Goal: Information Seeking & Learning: Learn about a topic

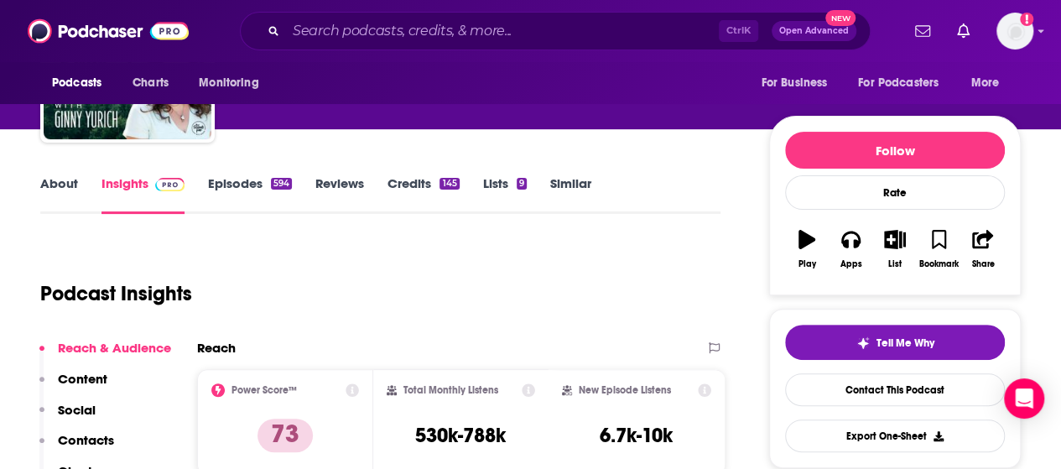
scroll to position [230, 0]
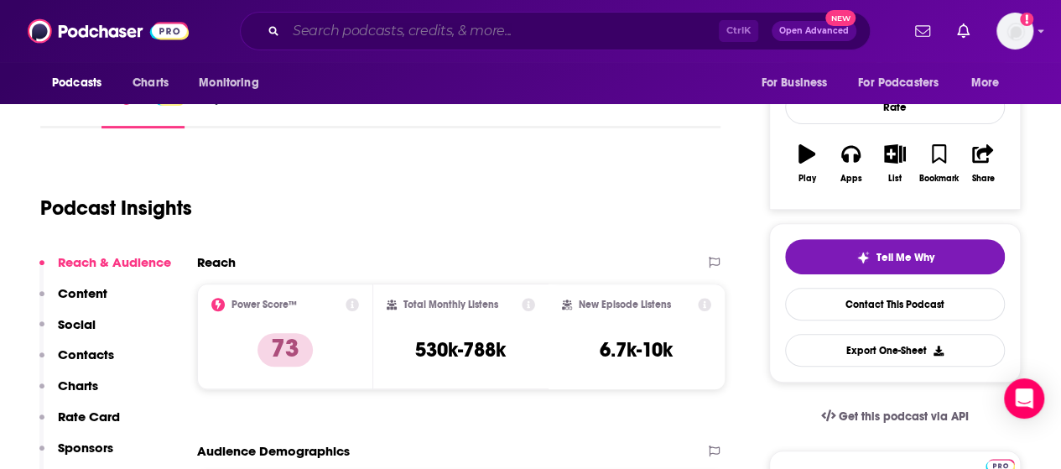
click at [369, 26] on input "Search podcasts, credits, & more..." at bounding box center [502, 31] width 433 height 27
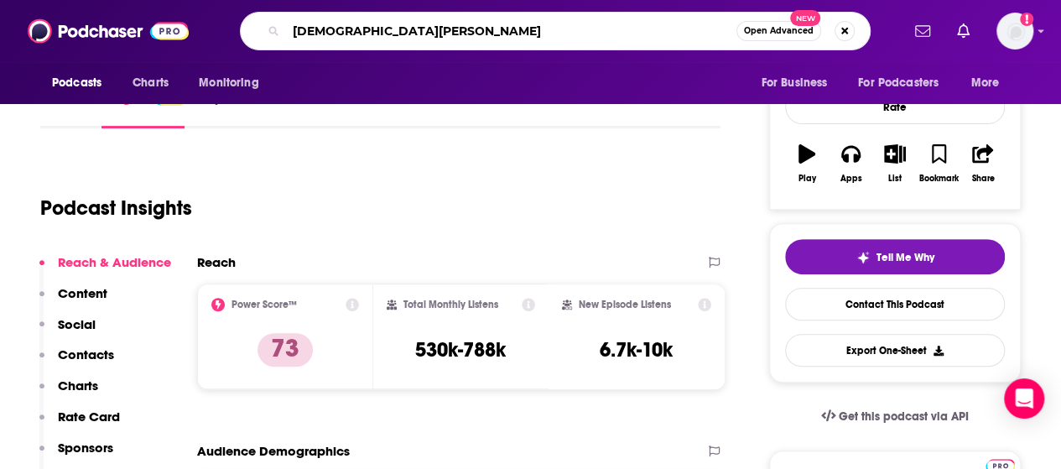
type input "[DEMOGRAPHIC_DATA][PERSON_NAME]"
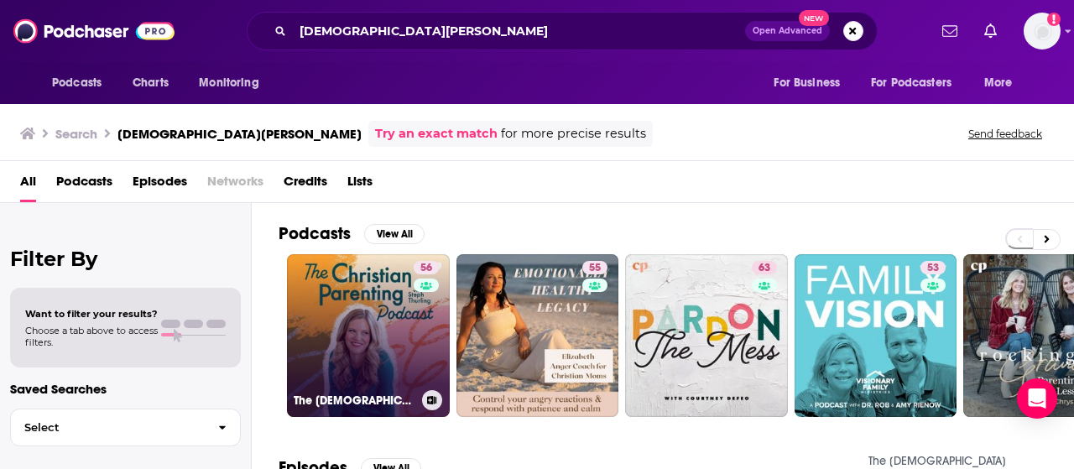
click at [353, 371] on link "56 The [DEMOGRAPHIC_DATA] Parenting Podcast - Motherhood, Teaching kids about […" at bounding box center [368, 335] width 163 height 163
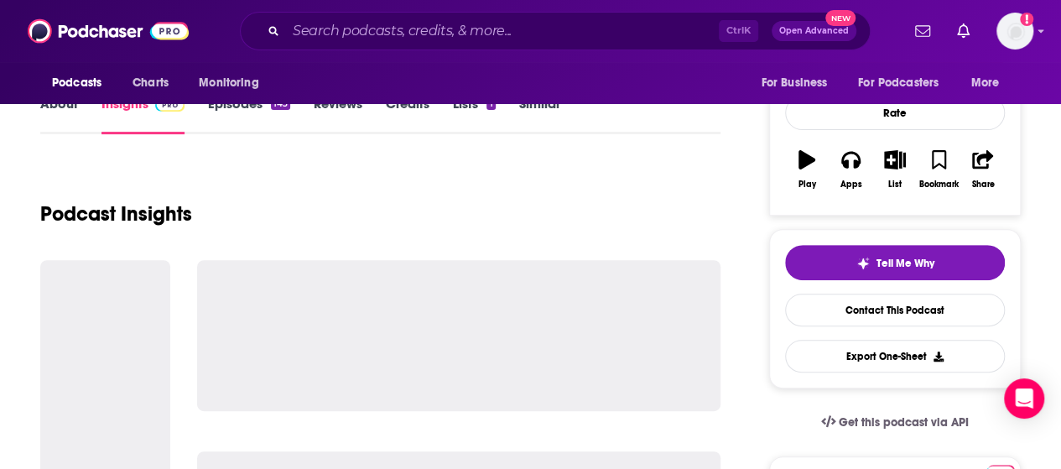
scroll to position [256, 0]
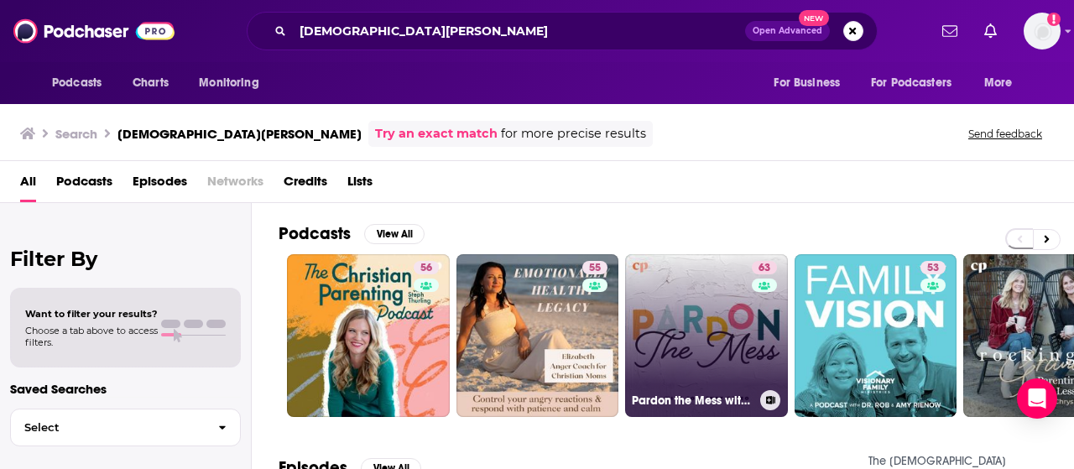
click at [655, 322] on link "63 Pardon the Mess with [PERSON_NAME][DEMOGRAPHIC_DATA] Motherhood, [DEMOGRAPHI…" at bounding box center [706, 335] width 163 height 163
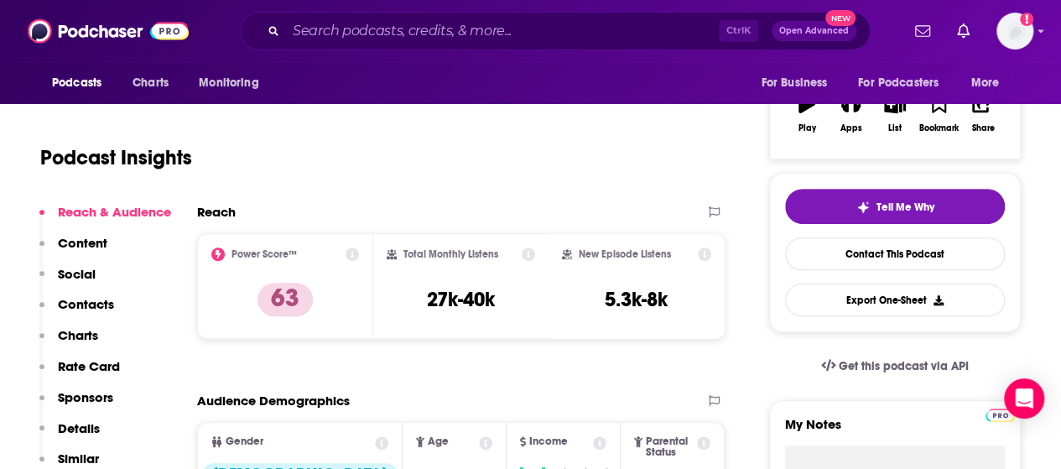
scroll to position [286, 0]
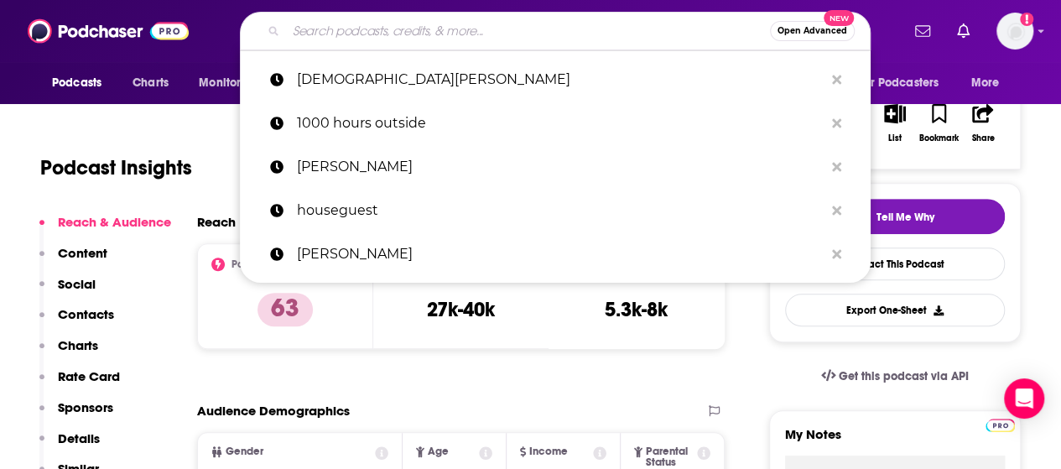
click at [391, 21] on input "Search podcasts, credits, & more..." at bounding box center [528, 31] width 484 height 27
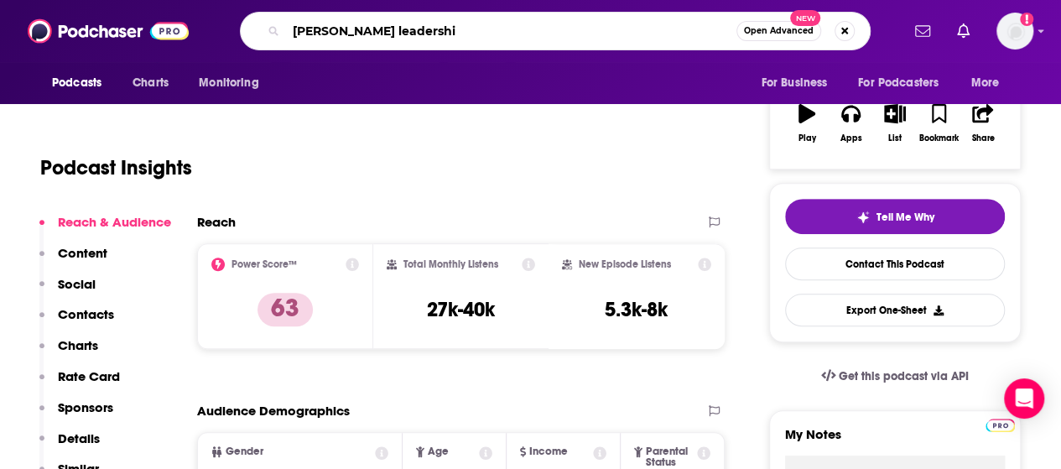
type input "[PERSON_NAME] leadership"
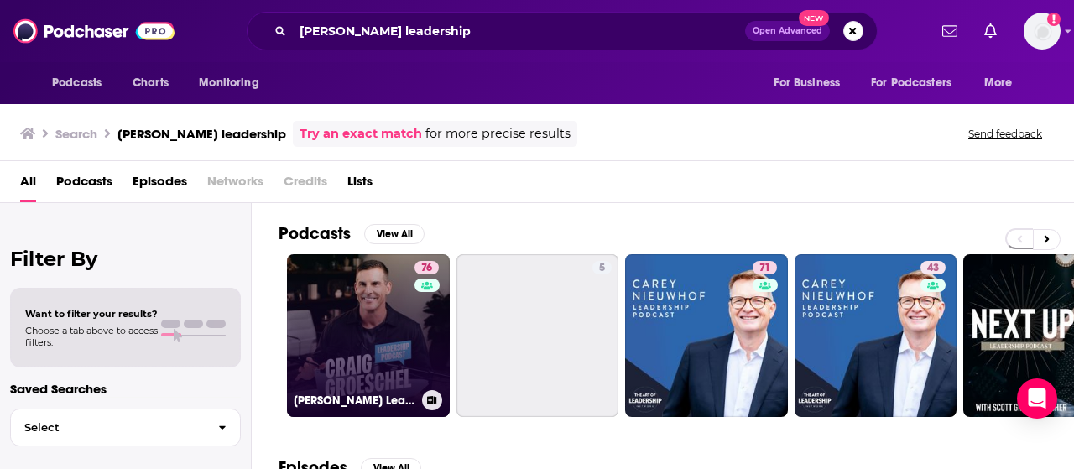
click at [319, 345] on link "76 [PERSON_NAME] Leadership Podcast" at bounding box center [368, 335] width 163 height 163
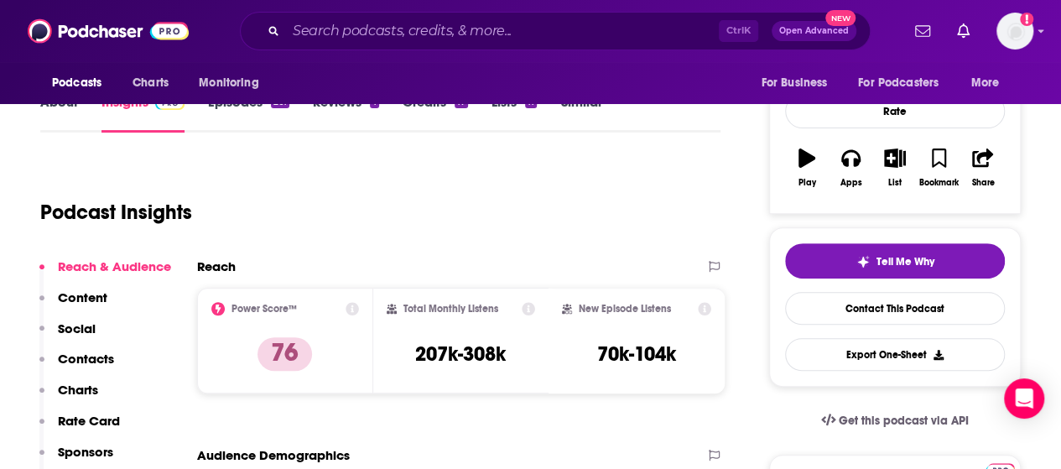
scroll to position [226, 0]
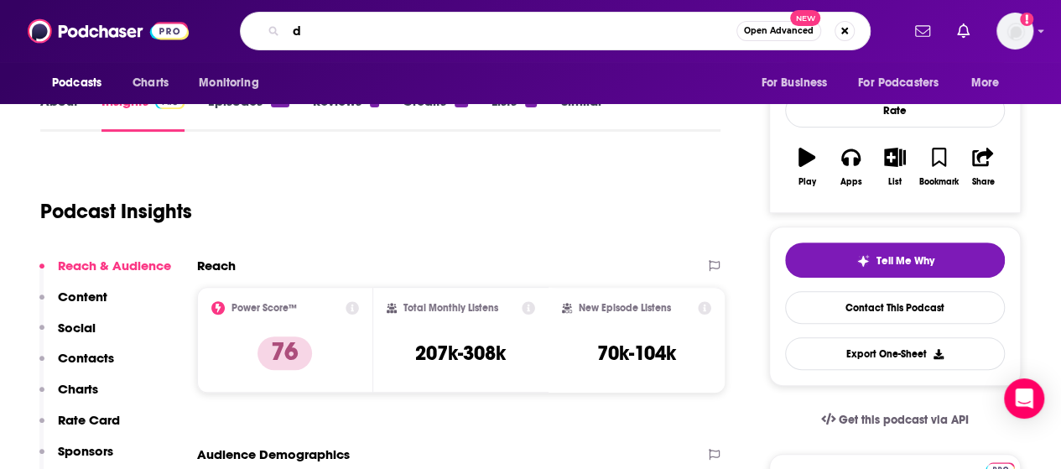
click at [404, 39] on input "d" at bounding box center [511, 31] width 450 height 27
type input "dad tired"
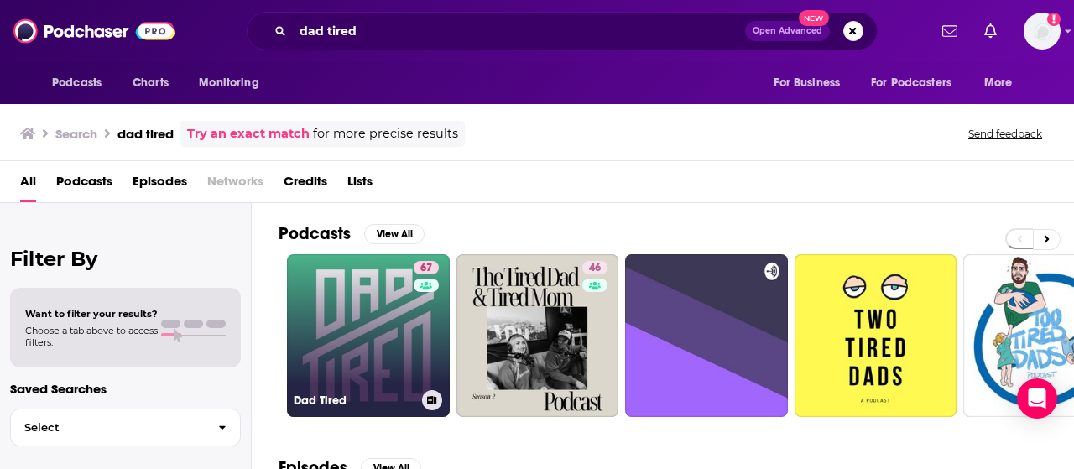
click at [373, 368] on link "67 Dad Tired" at bounding box center [368, 335] width 163 height 163
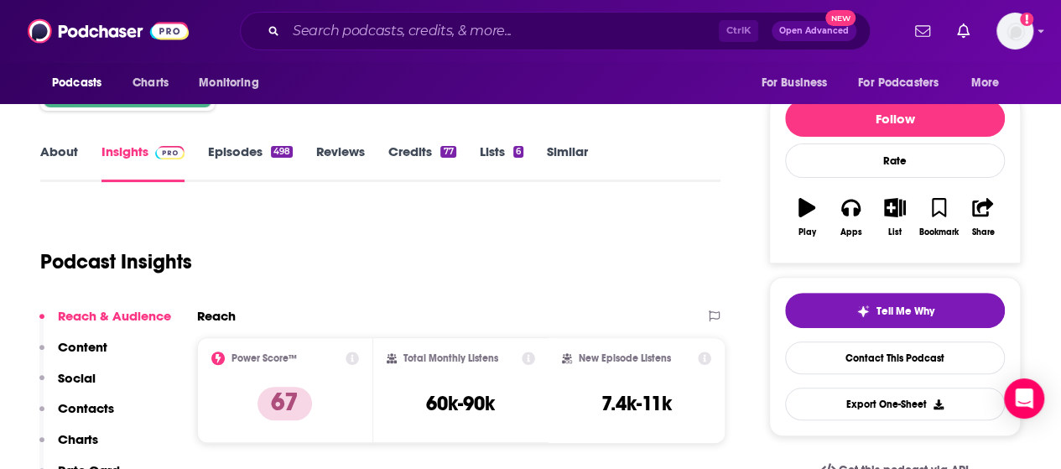
scroll to position [177, 0]
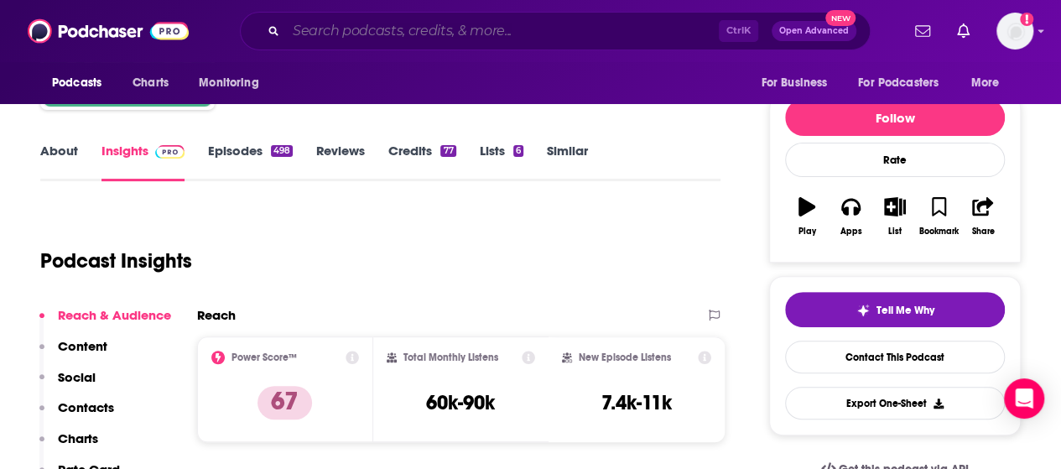
click at [430, 28] on input "Search podcasts, credits, & more..." at bounding box center [502, 31] width 433 height 27
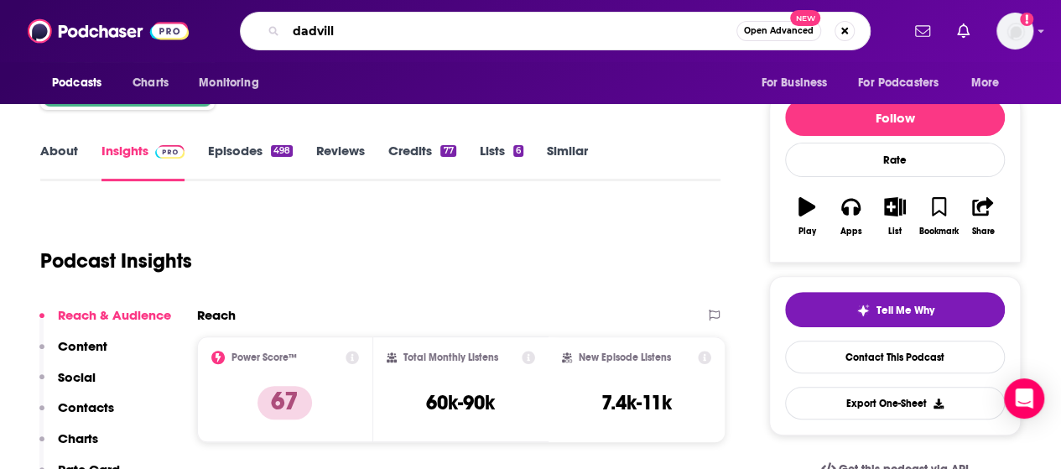
type input "[GEOGRAPHIC_DATA]"
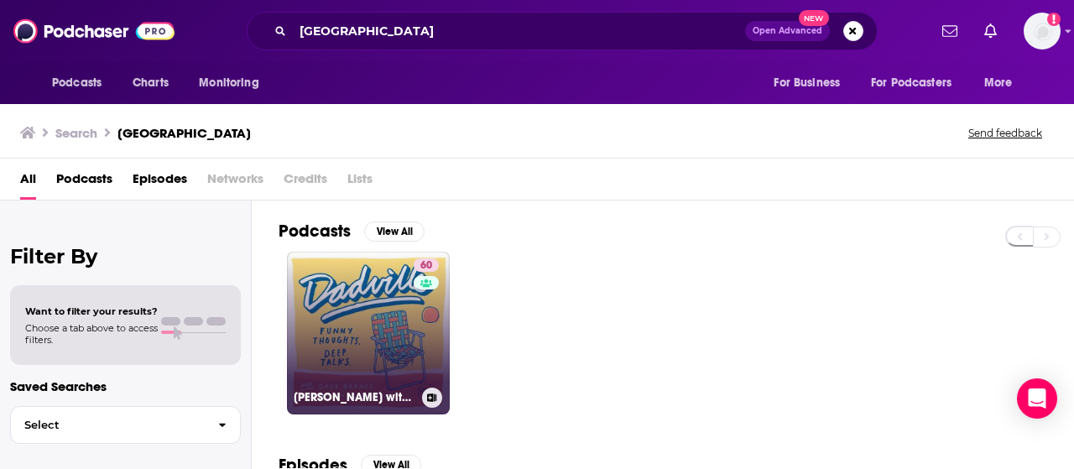
click at [346, 324] on link "60 Dadville with [PERSON_NAME] and [PERSON_NAME]" at bounding box center [368, 333] width 163 height 163
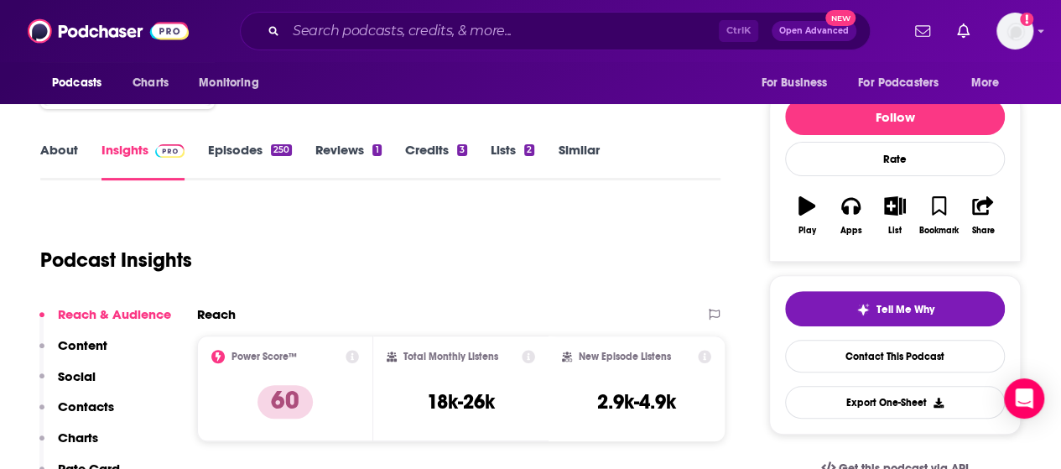
scroll to position [232, 0]
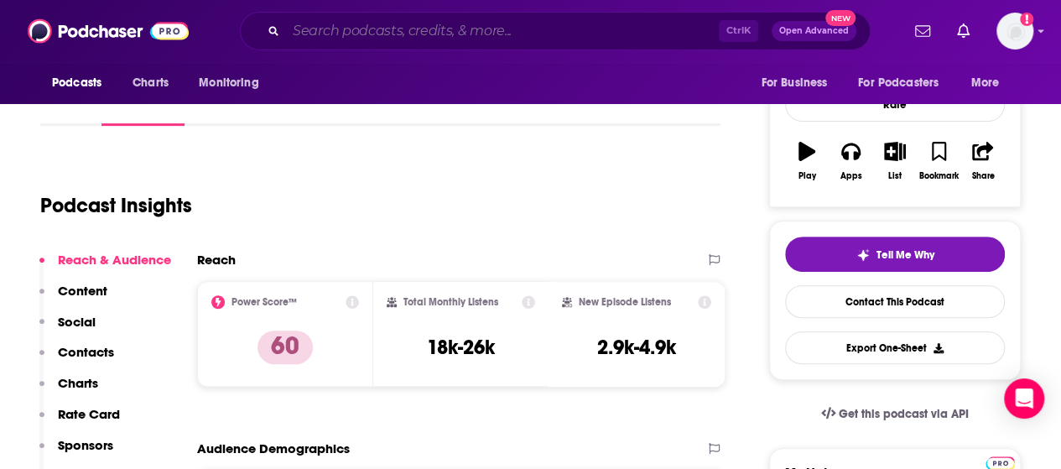
click at [434, 31] on input "Search podcasts, credits, & more..." at bounding box center [502, 31] width 433 height 27
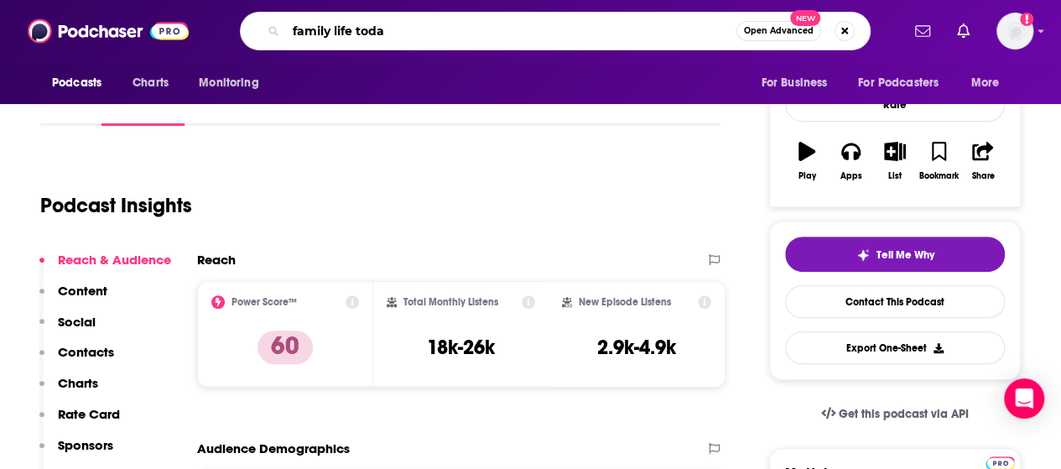
type input "family life [DATE]"
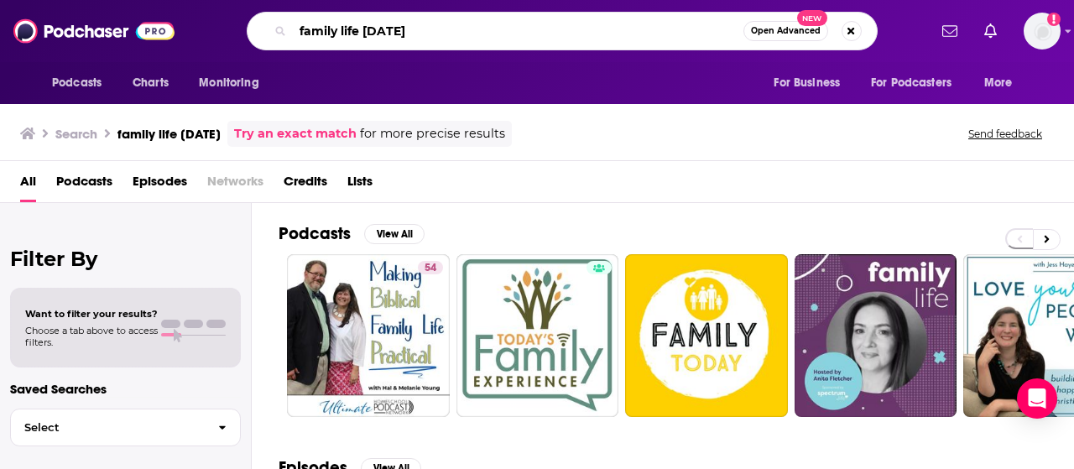
click at [337, 32] on input "family life [DATE]" at bounding box center [518, 31] width 450 height 27
type input "familylife [DATE]"
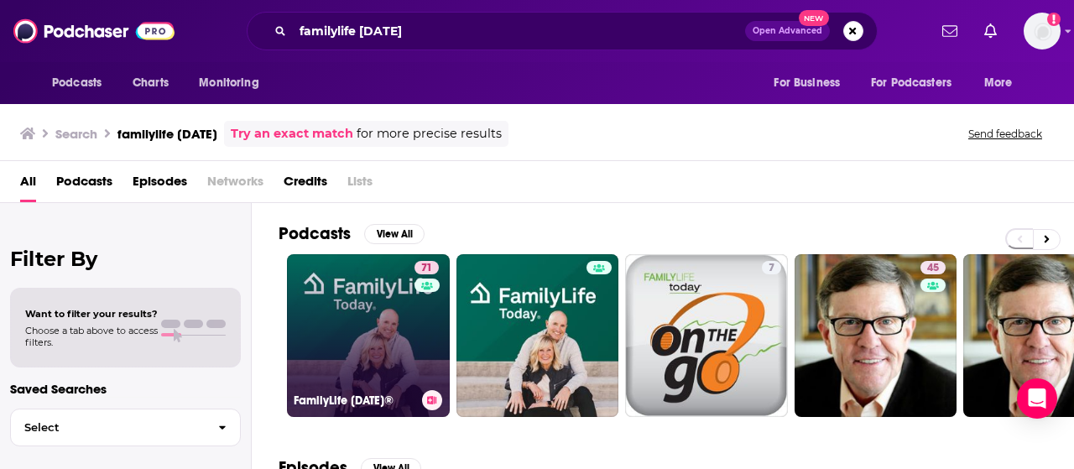
click at [372, 313] on link "71 FamilyLife [DATE]®" at bounding box center [368, 335] width 163 height 163
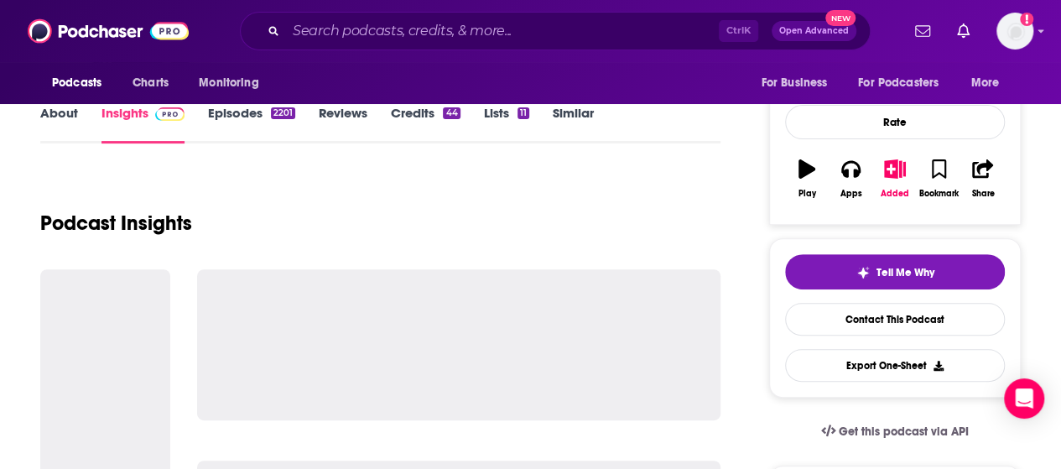
scroll to position [295, 0]
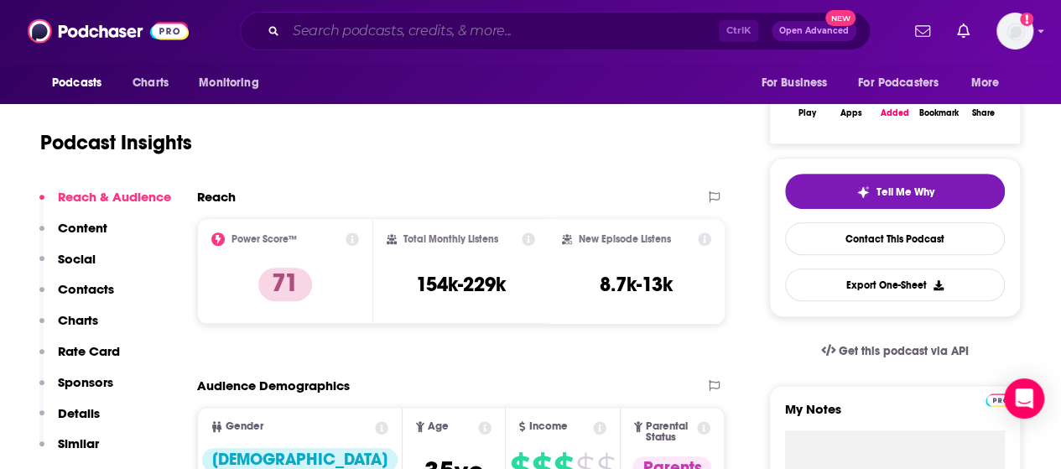
click at [430, 34] on input "Search podcasts, credits, & more..." at bounding box center [502, 31] width 433 height 27
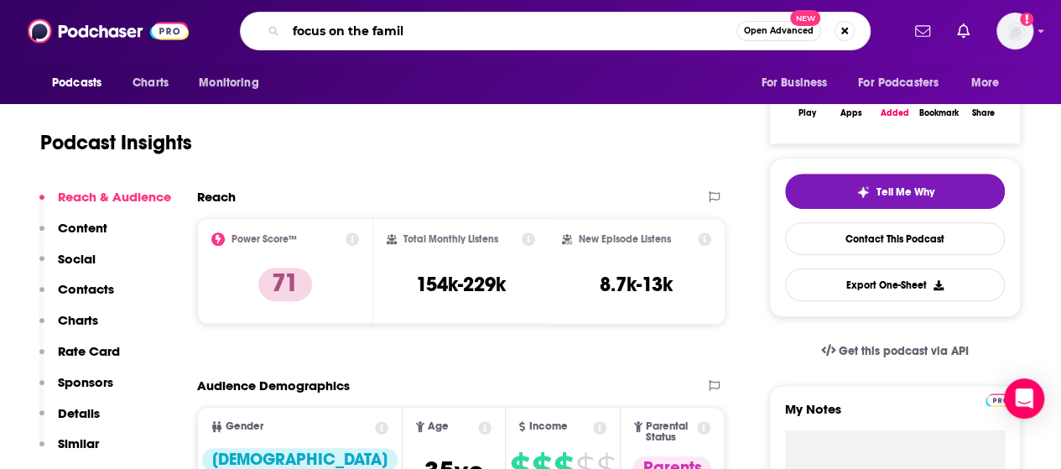
type input "focus on the family"
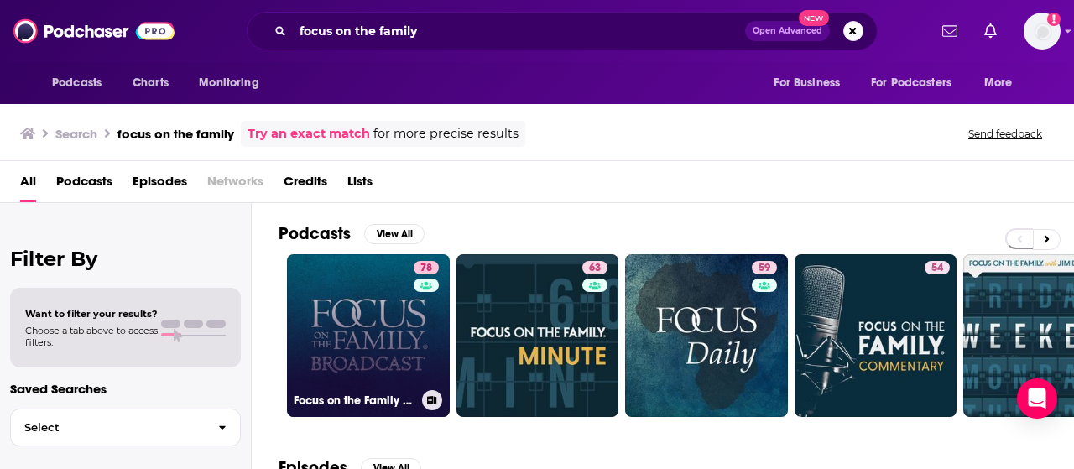
click at [377, 345] on link "78 Focus on the Family Broadcast" at bounding box center [368, 335] width 163 height 163
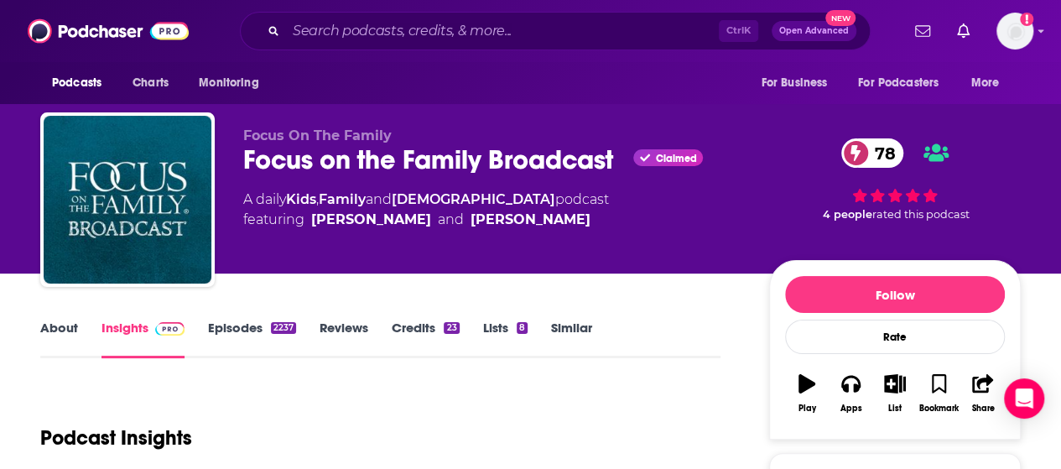
click at [424, 17] on div "Ctrl K Open Advanced New" at bounding box center [555, 31] width 631 height 39
click at [428, 24] on input "Search podcasts, credits, & more..." at bounding box center [502, 31] width 433 height 27
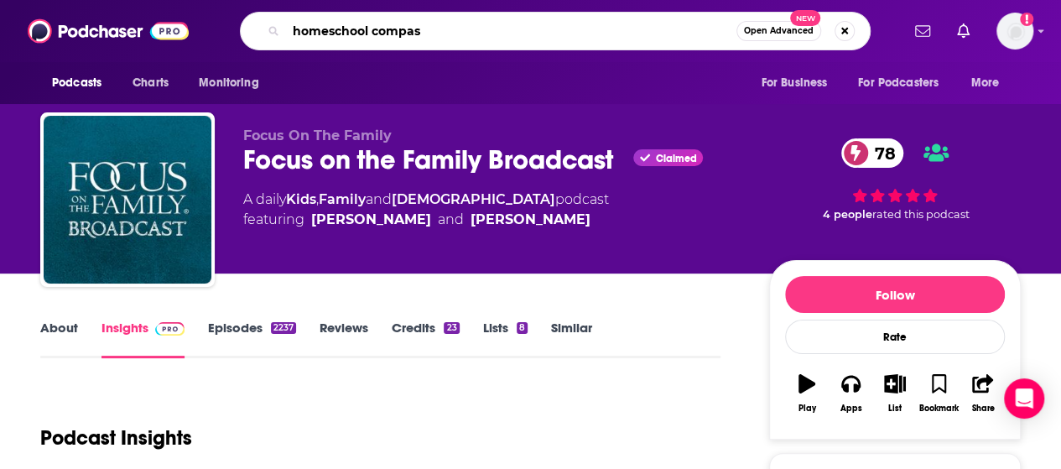
type input "homeschool compass"
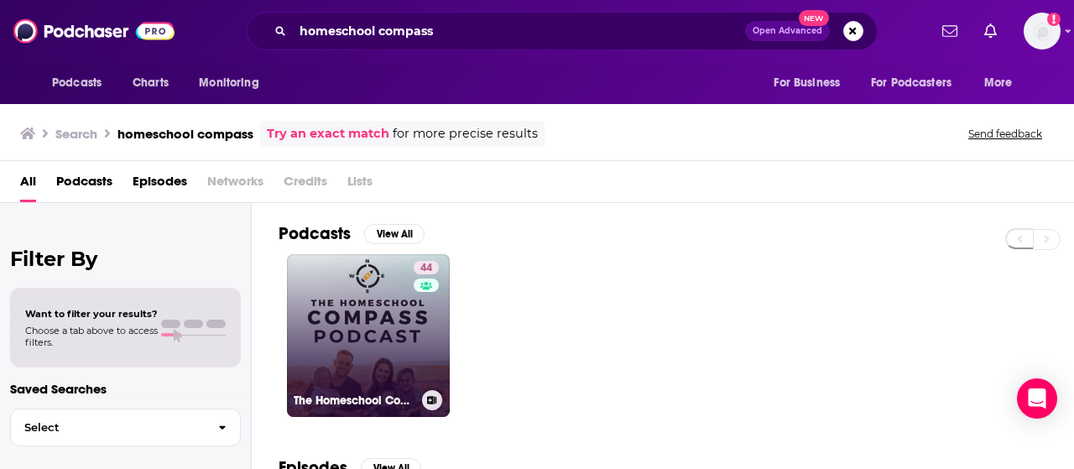
click at [329, 341] on link "44 The Homeschool Compass Podcast" at bounding box center [368, 335] width 163 height 163
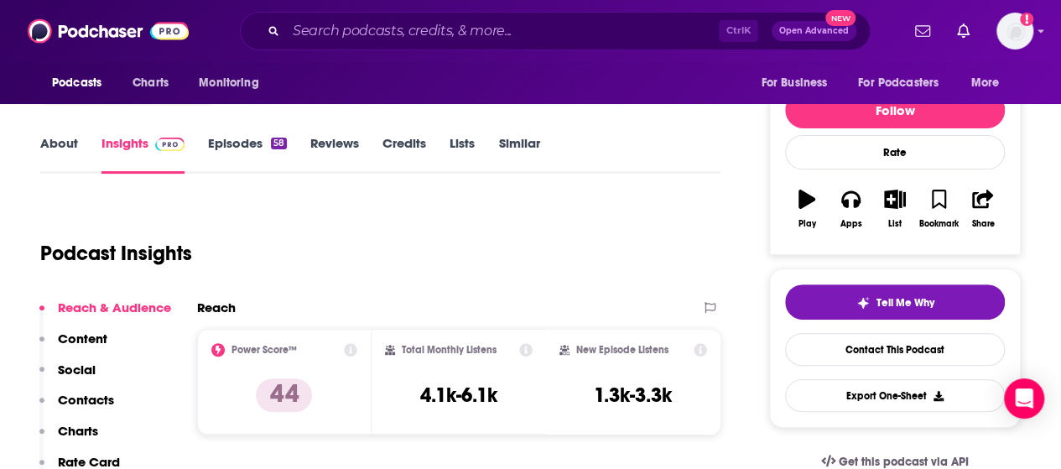
scroll to position [186, 0]
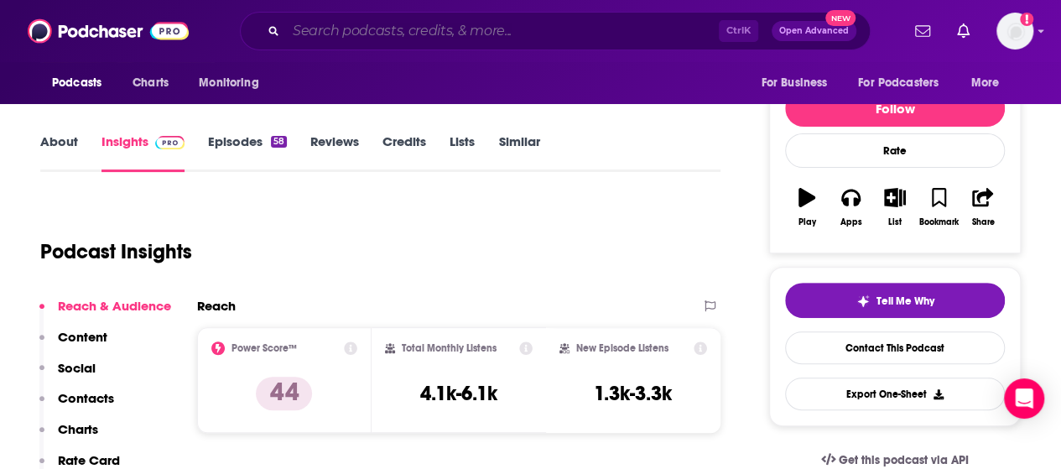
click at [460, 32] on input "Search podcasts, credits, & more..." at bounding box center [502, 31] width 433 height 27
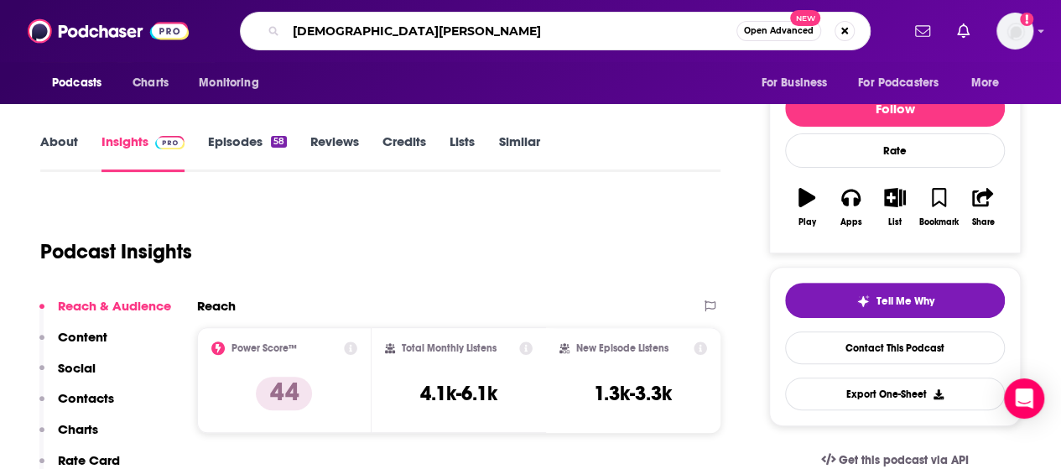
type input "[DEMOGRAPHIC_DATA] calling"
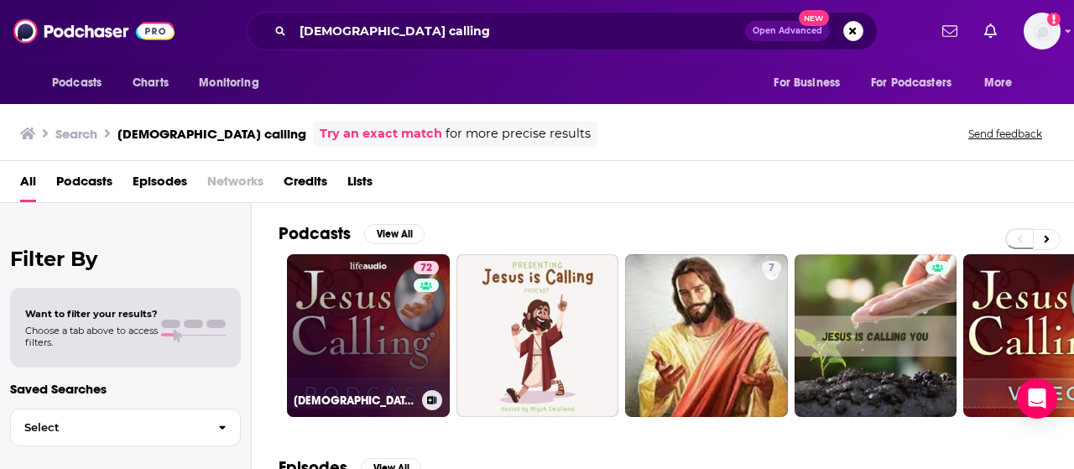
click at [341, 295] on link "72 [DEMOGRAPHIC_DATA] Calling: Stories of Faith" at bounding box center [368, 335] width 163 height 163
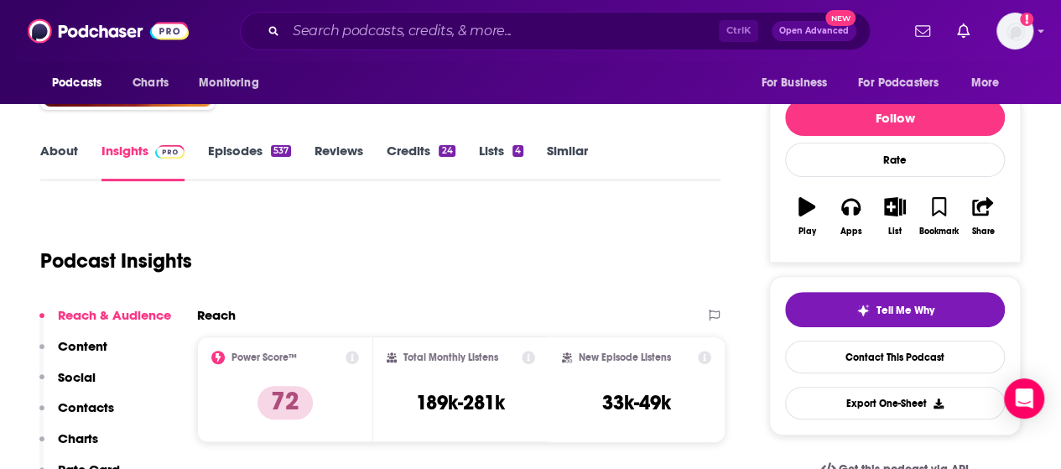
scroll to position [178, 0]
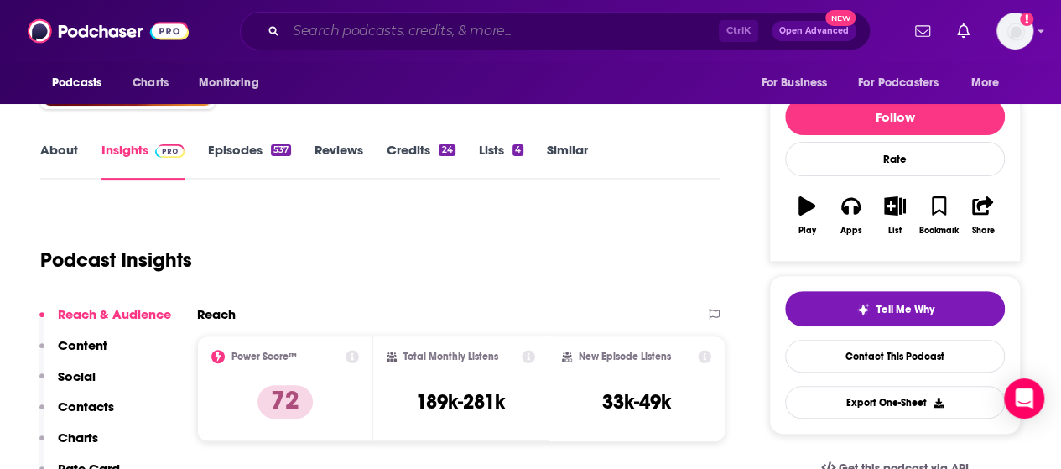
click at [392, 39] on input "Search podcasts, credits, & more..." at bounding box center [502, 31] width 433 height 27
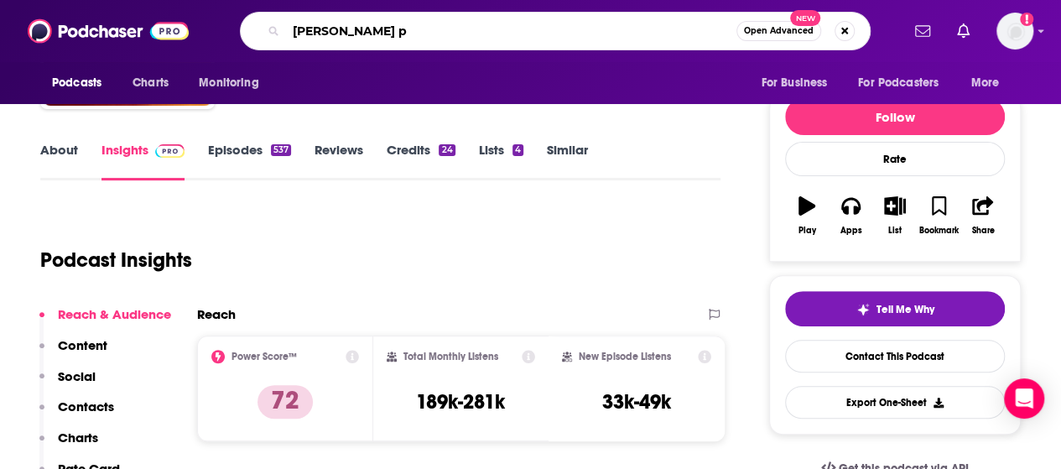
type input "[PERSON_NAME]"
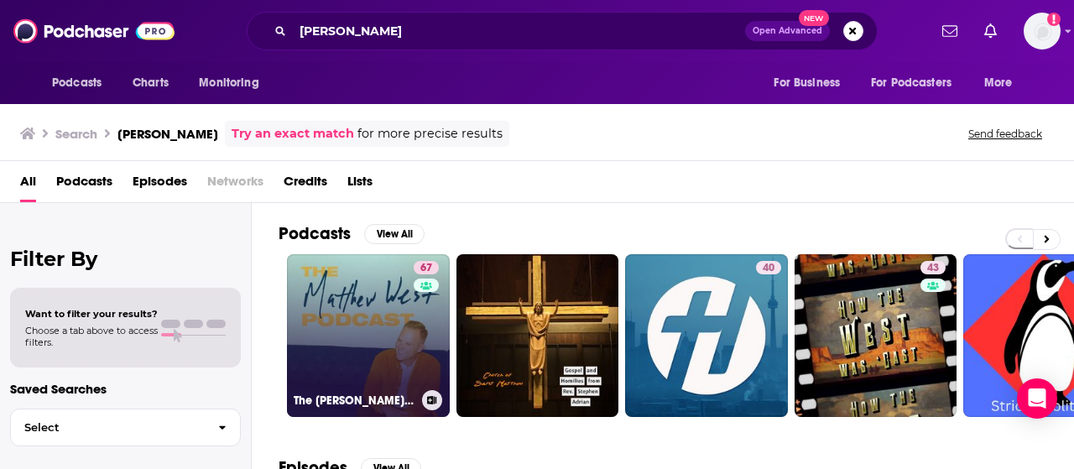
click at [343, 323] on link "67 The [PERSON_NAME] Podcast" at bounding box center [368, 335] width 163 height 163
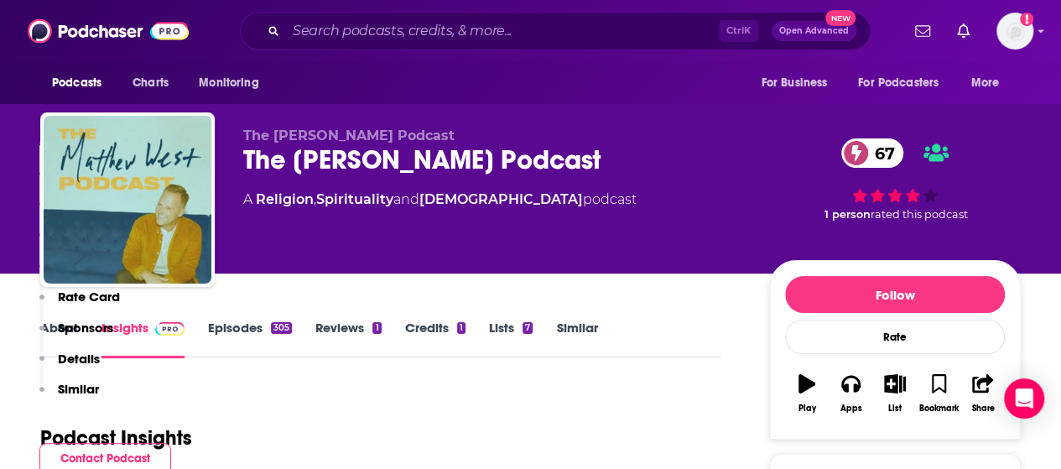
scroll to position [411, 0]
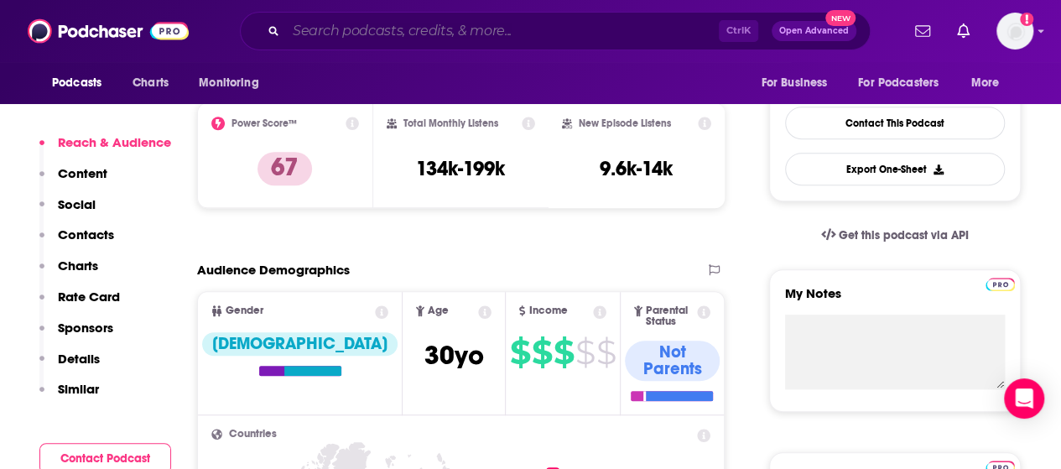
click at [389, 29] on input "Search podcasts, credits, & more..." at bounding box center [502, 31] width 433 height 27
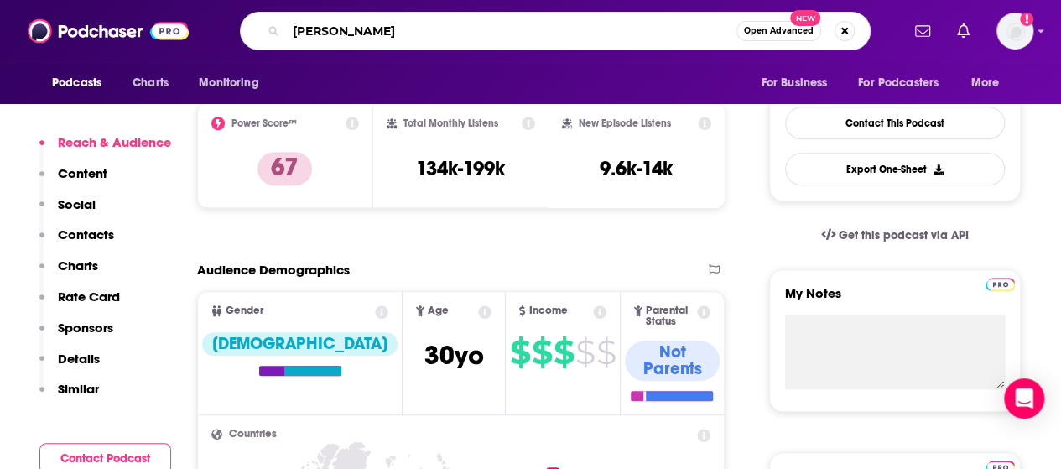
type input "[PERSON_NAME]"
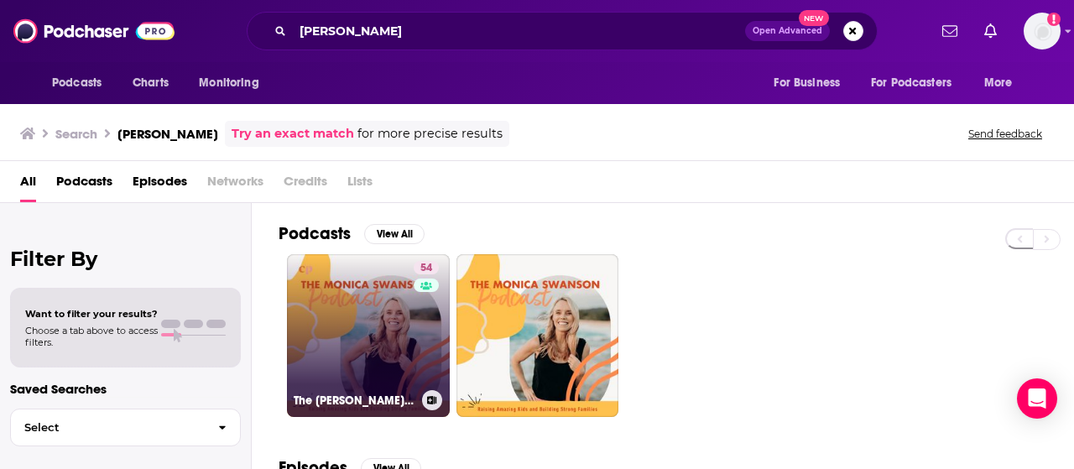
click at [319, 347] on link "54 The [PERSON_NAME] Podcast - boy mom, build strong families, [DEMOGRAPHIC_DAT…" at bounding box center [368, 335] width 163 height 163
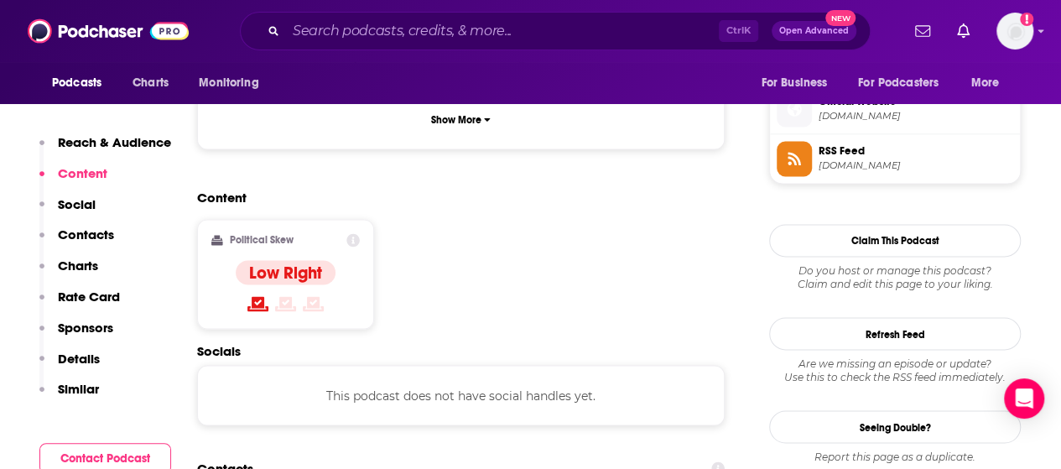
scroll to position [1344, 0]
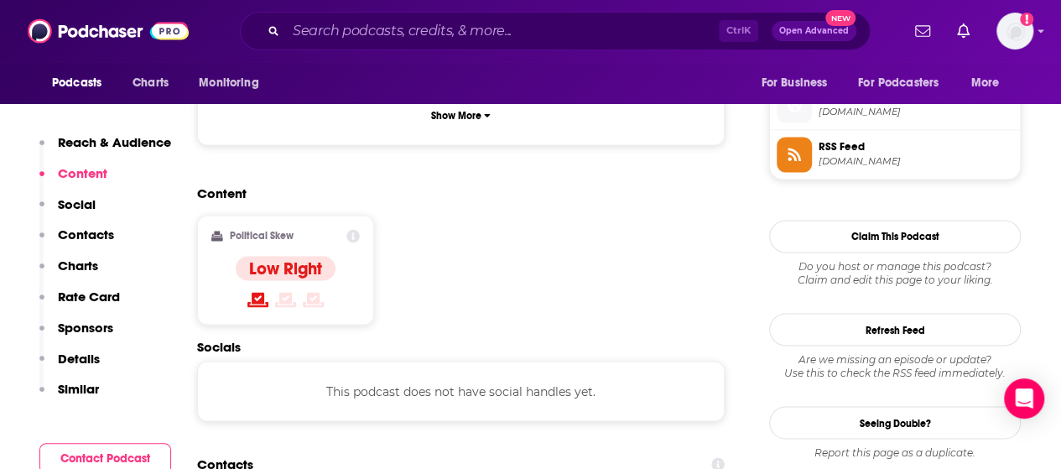
click at [431, 17] on div "Ctrl K Open Advanced New" at bounding box center [555, 31] width 631 height 39
click at [451, 31] on input "Search podcasts, credits, & more..." at bounding box center [502, 31] width 433 height 27
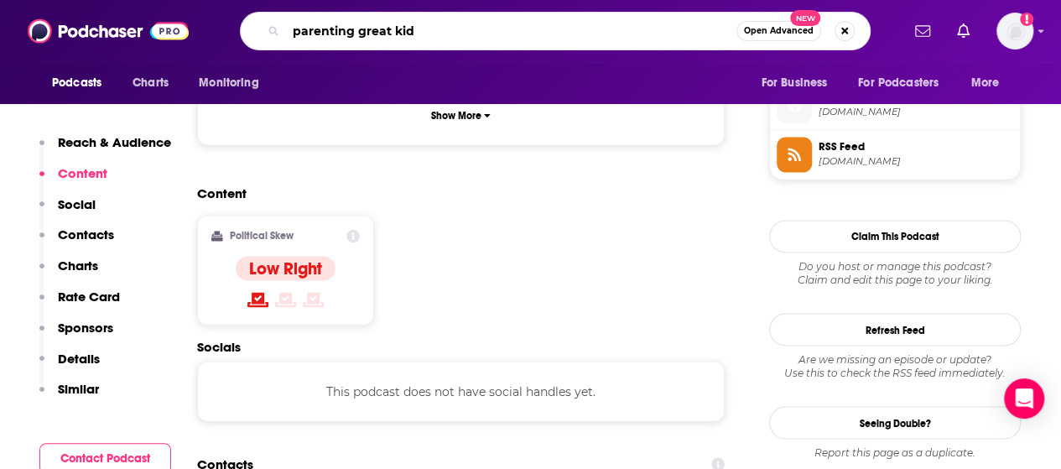
type input "parenting great kids"
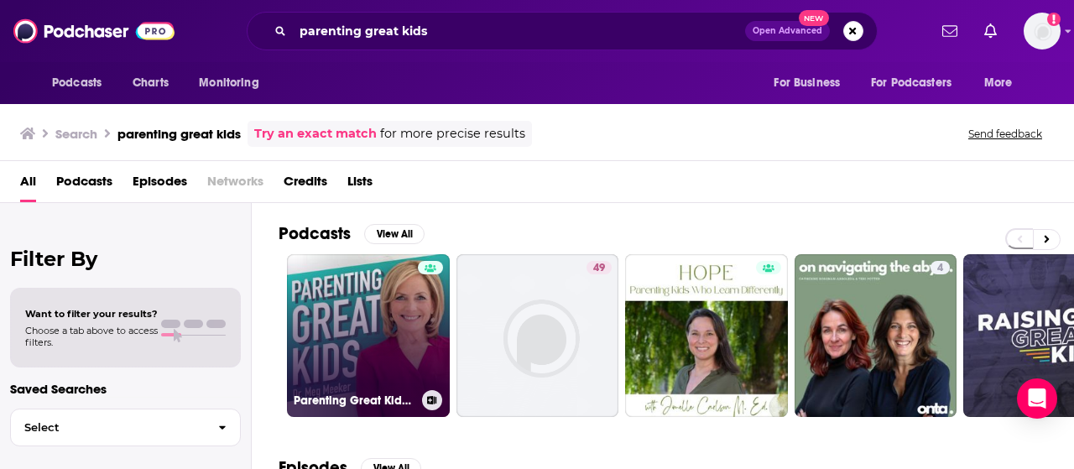
click at [344, 338] on link "Parenting Great Kids with [PERSON_NAME]" at bounding box center [368, 335] width 163 height 163
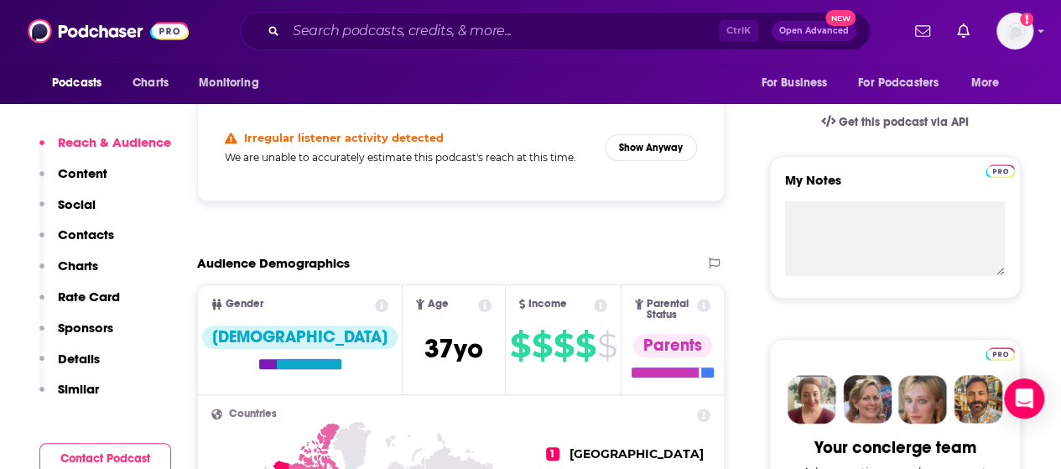
scroll to position [525, 0]
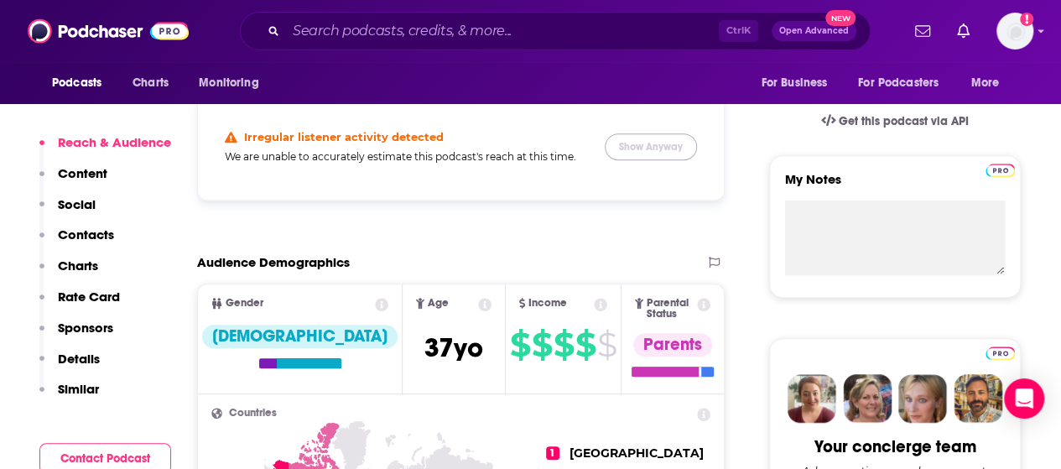
click at [637, 156] on button "Show Anyway" at bounding box center [651, 146] width 92 height 27
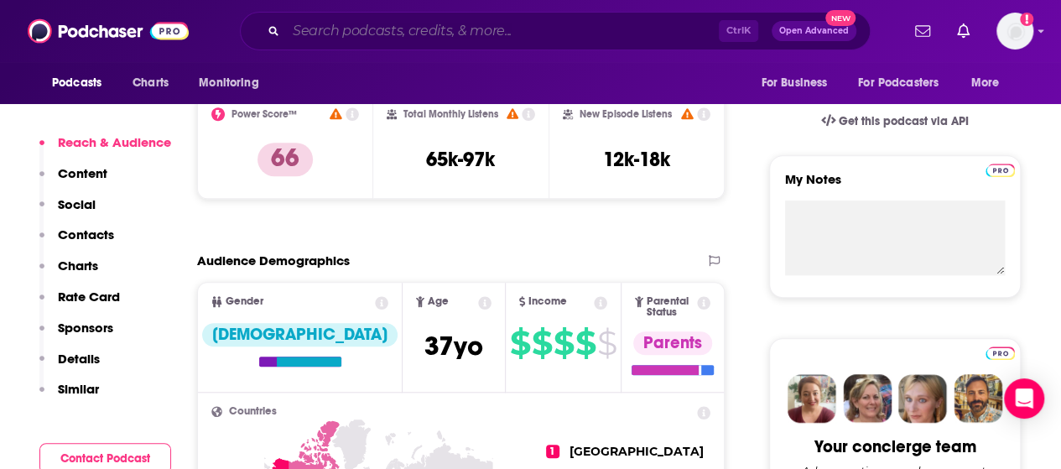
click at [411, 38] on input "Search podcasts, credits, & more..." at bounding box center [502, 31] width 433 height 27
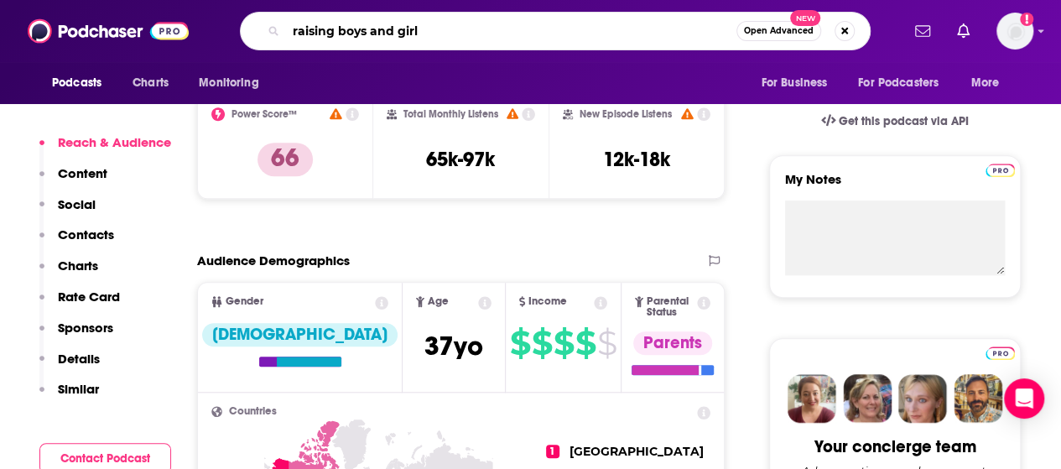
type input "raising boys and girls"
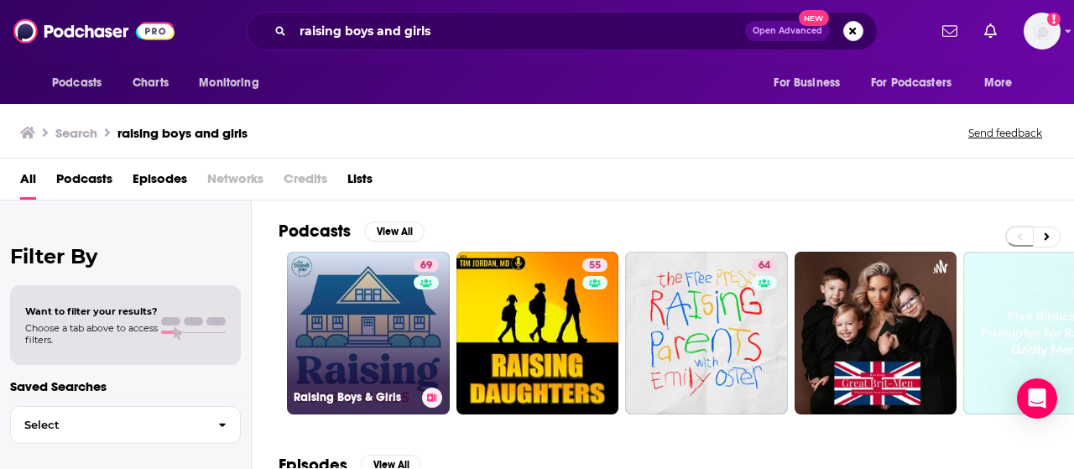
click at [334, 289] on link "69 Raising Boys & Girls" at bounding box center [368, 333] width 163 height 163
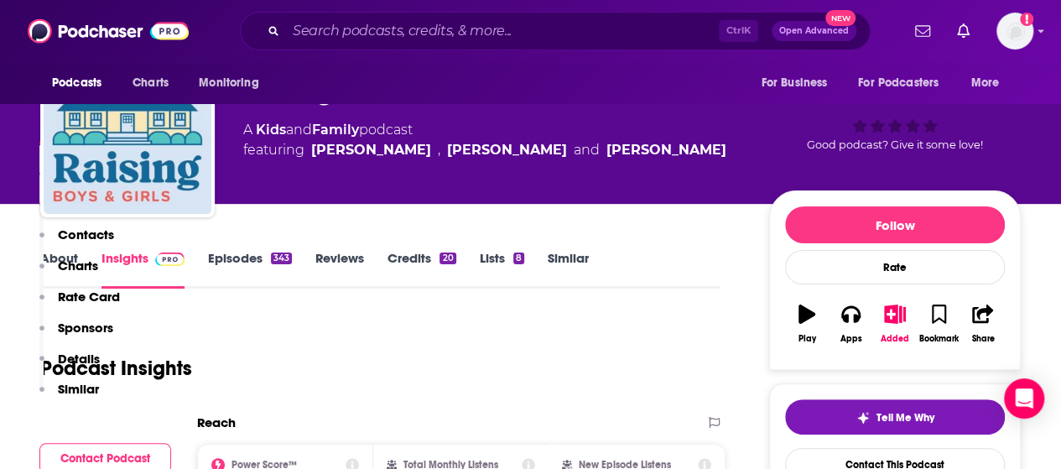
scroll to position [372, 0]
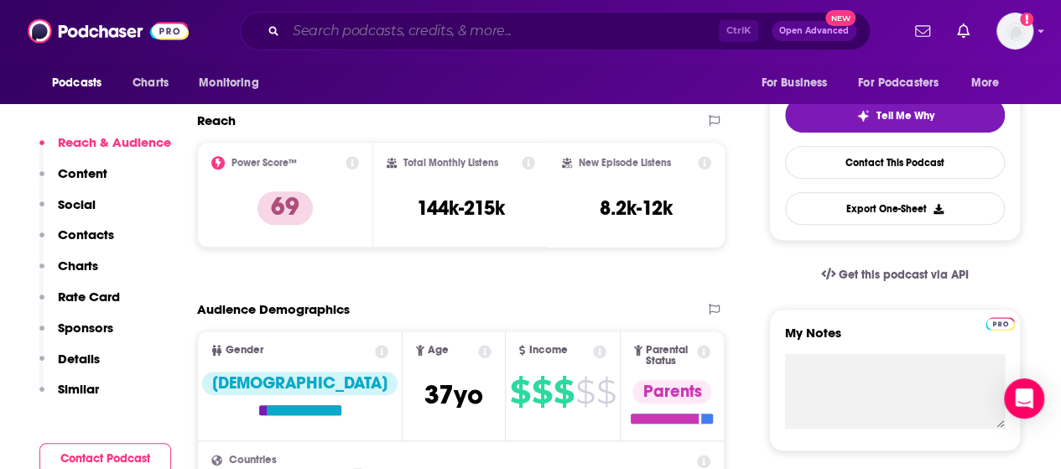
click at [404, 34] on input "Search podcasts, credits, & more..." at bounding box center [502, 31] width 433 height 27
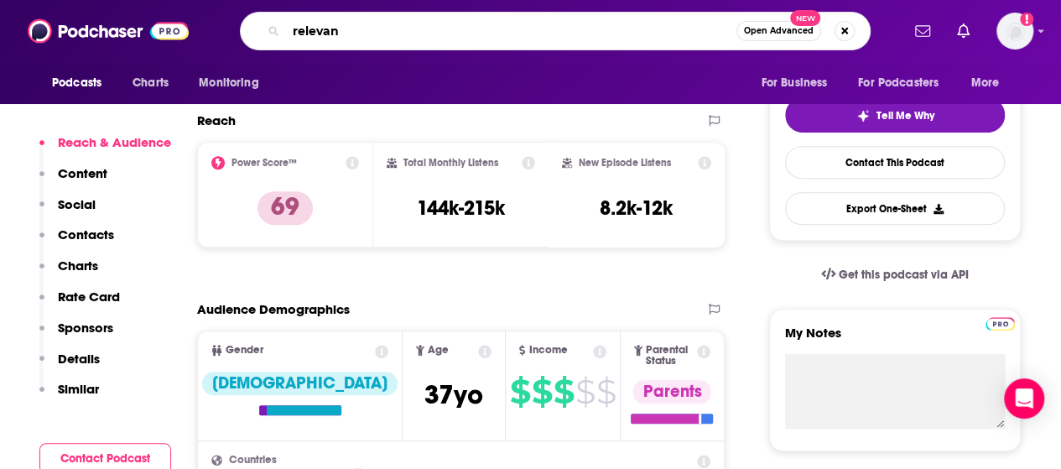
type input "relevant"
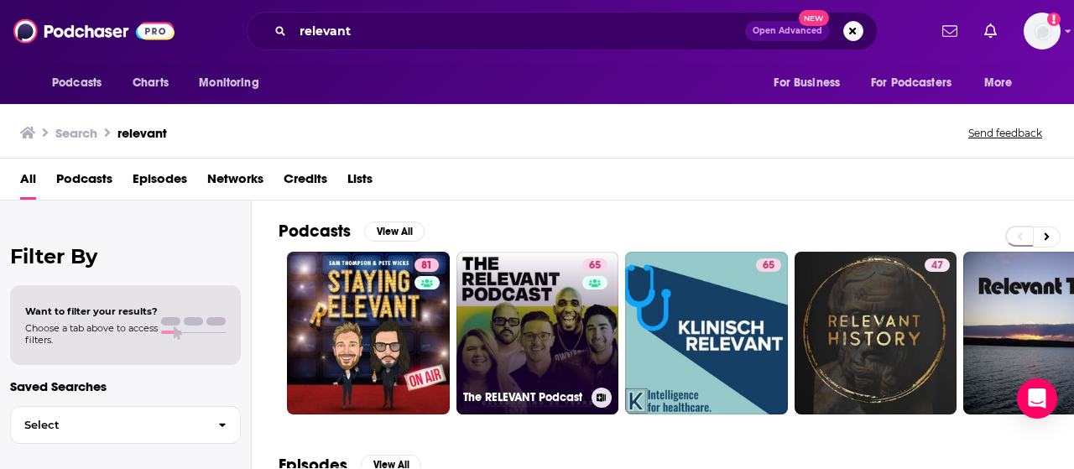
click at [537, 304] on link "65 The RELEVANT Podcast" at bounding box center [537, 333] width 163 height 163
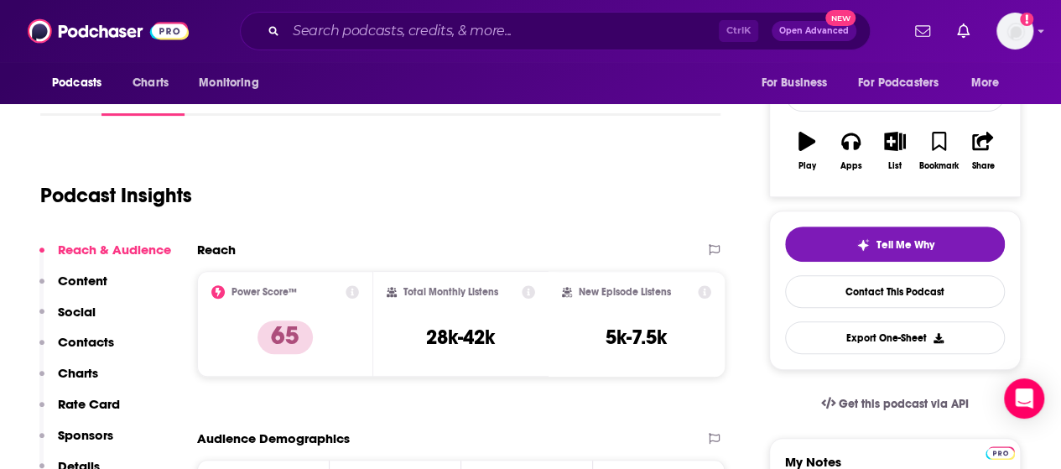
scroll to position [246, 0]
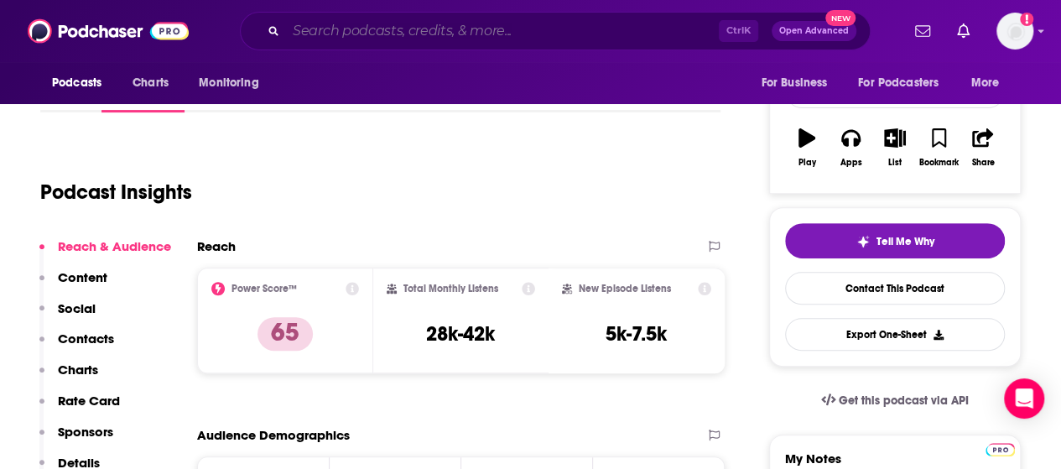
click at [375, 31] on input "Search podcasts, credits, & more..." at bounding box center [502, 31] width 433 height 27
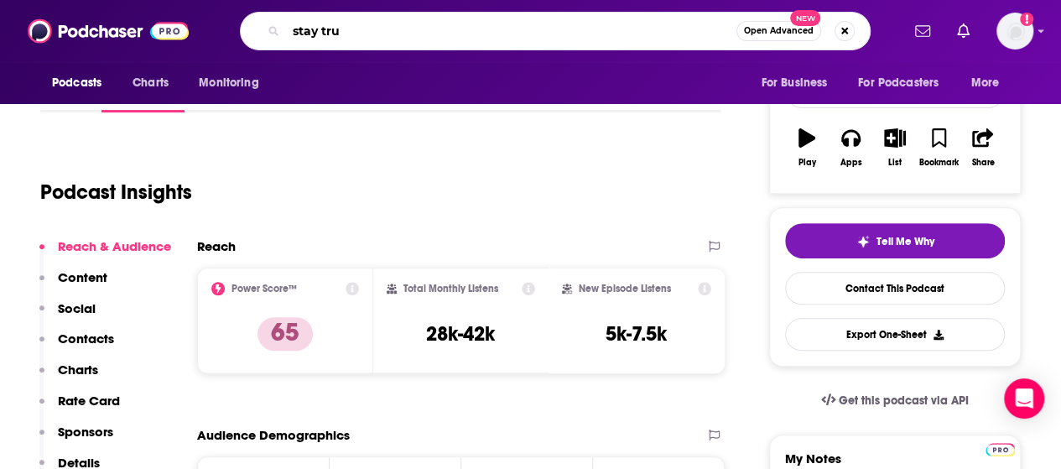
type input "stay true"
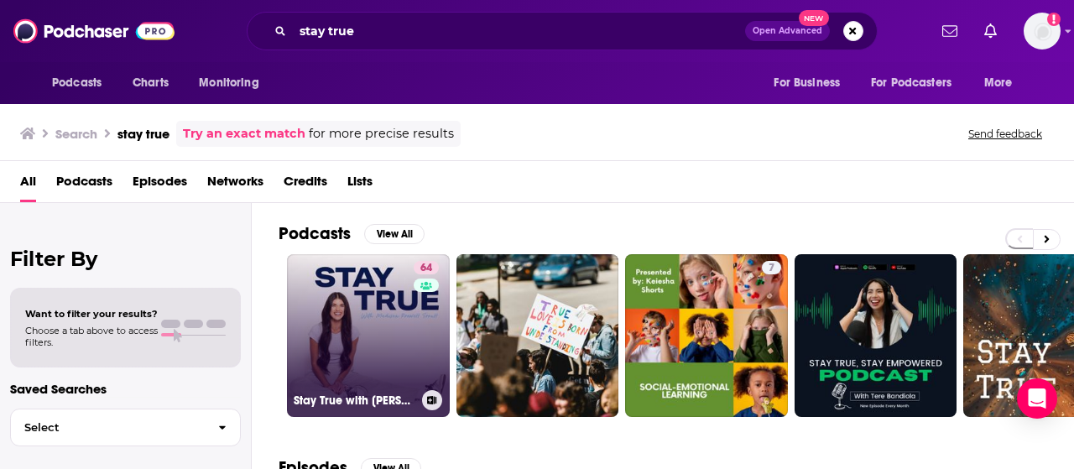
click at [364, 308] on link "64 Stay True with [PERSON_NAME] [PERSON_NAME]" at bounding box center [368, 335] width 163 height 163
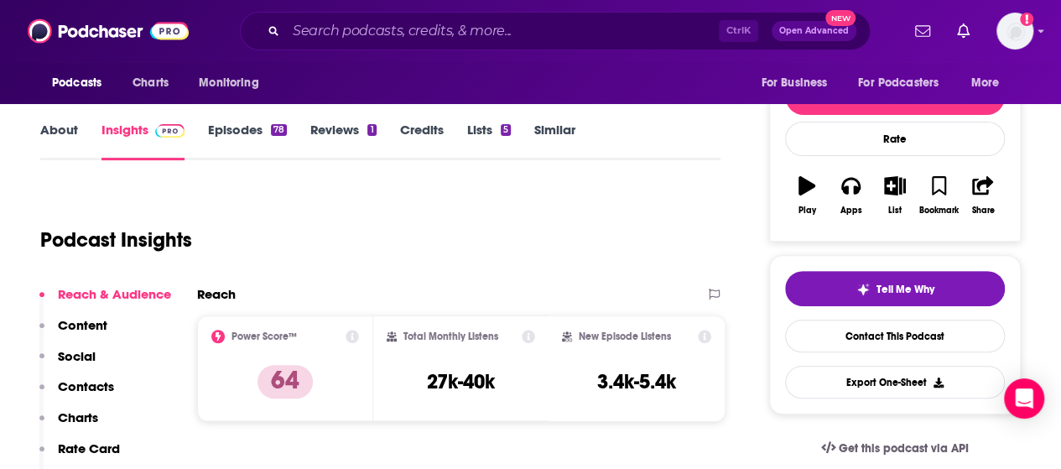
scroll to position [257, 0]
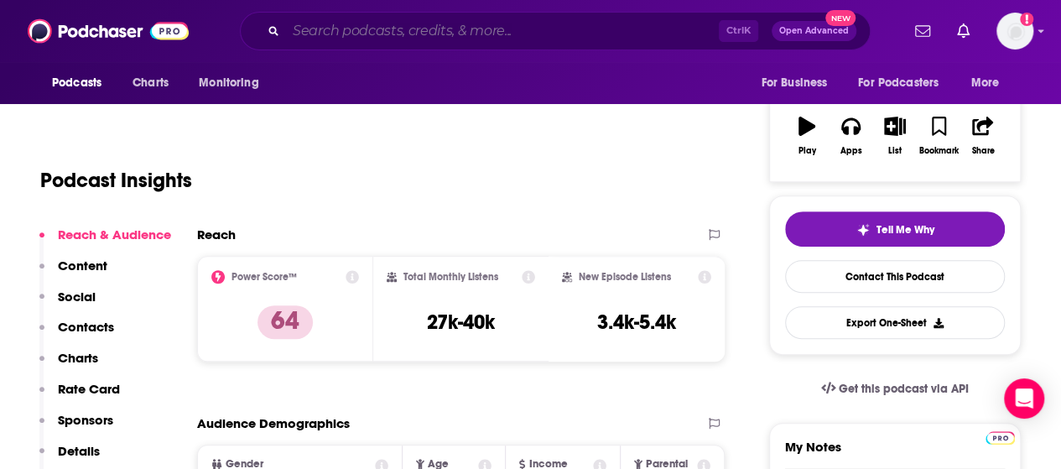
click at [451, 26] on input "Search podcasts, credits, & more..." at bounding box center [502, 31] width 433 height 27
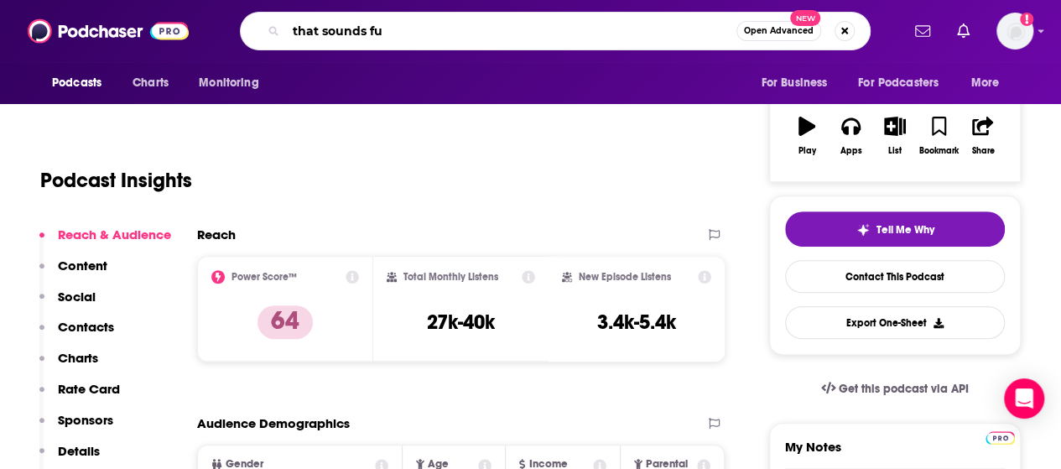
type input "that sounds fun"
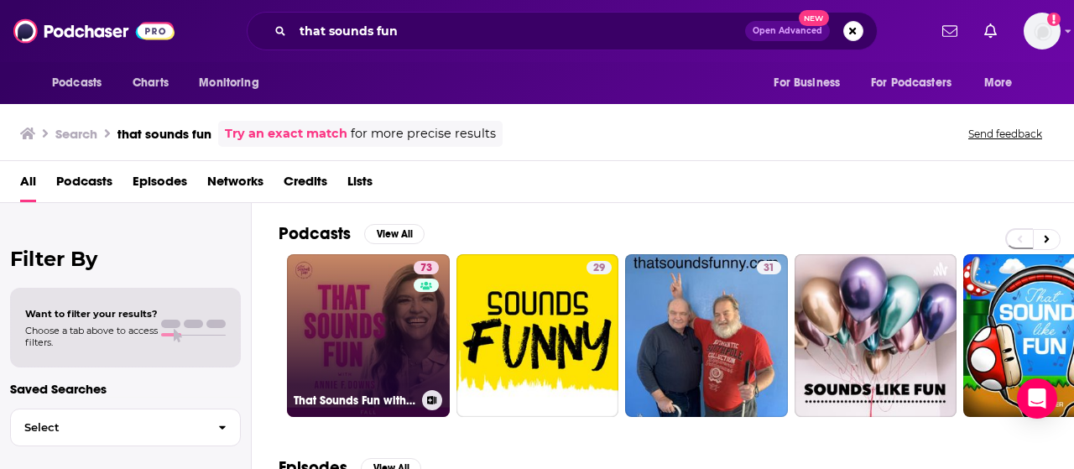
click at [335, 309] on link "73 That Sounds Fun with [PERSON_NAME]" at bounding box center [368, 335] width 163 height 163
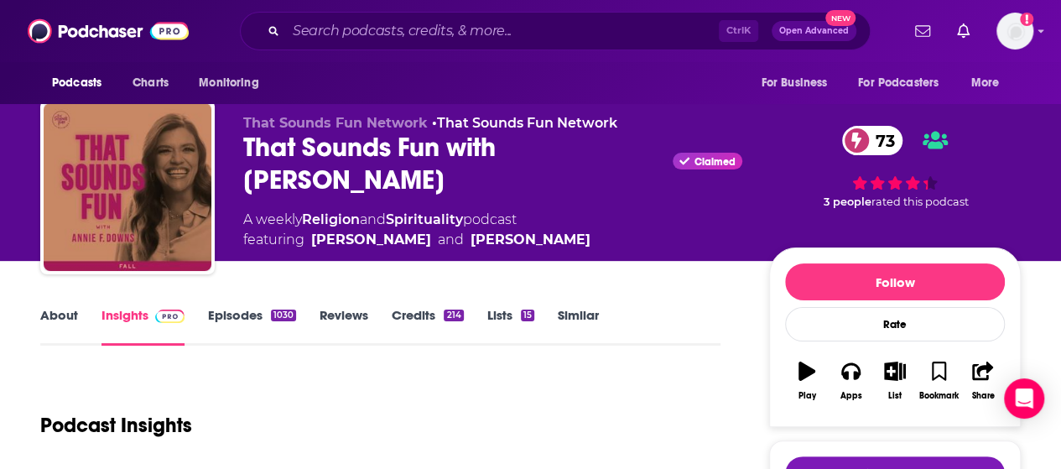
scroll to position [12, 0]
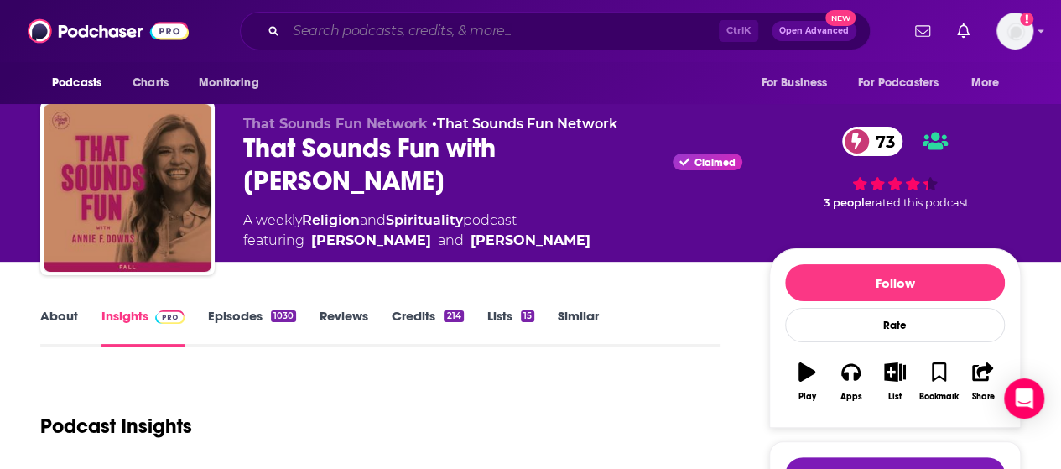
click at [425, 21] on input "Search podcasts, credits, & more..." at bounding box center [502, 31] width 433 height 27
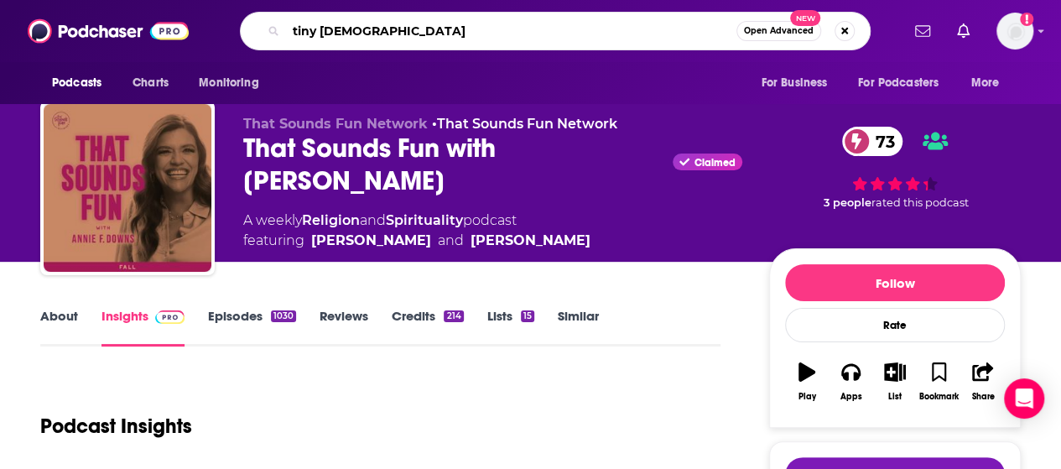
type input "tiny [DEMOGRAPHIC_DATA]"
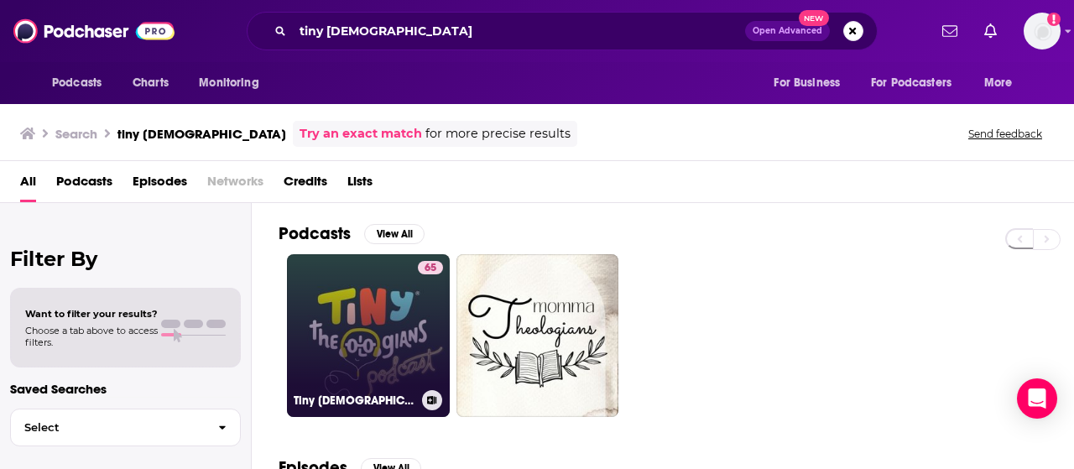
click at [381, 303] on link "65 Tiny [DEMOGRAPHIC_DATA]" at bounding box center [368, 335] width 163 height 163
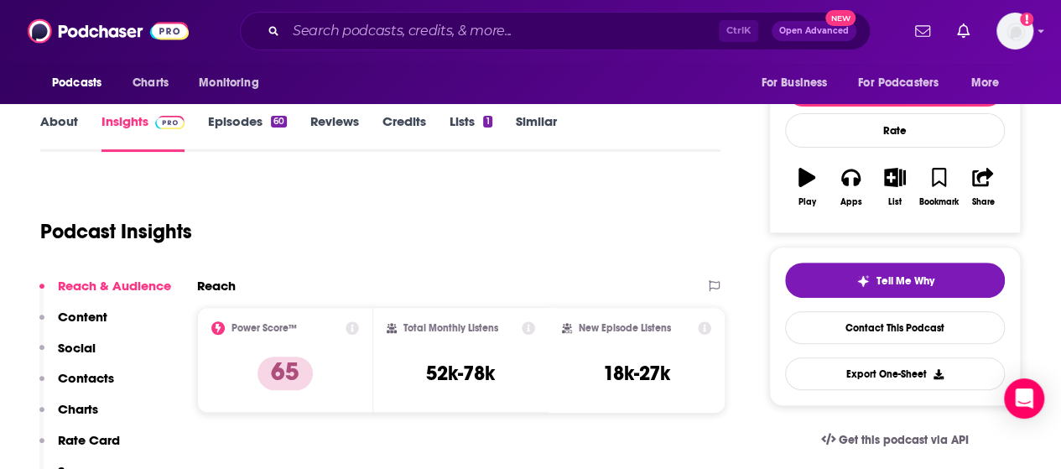
scroll to position [255, 0]
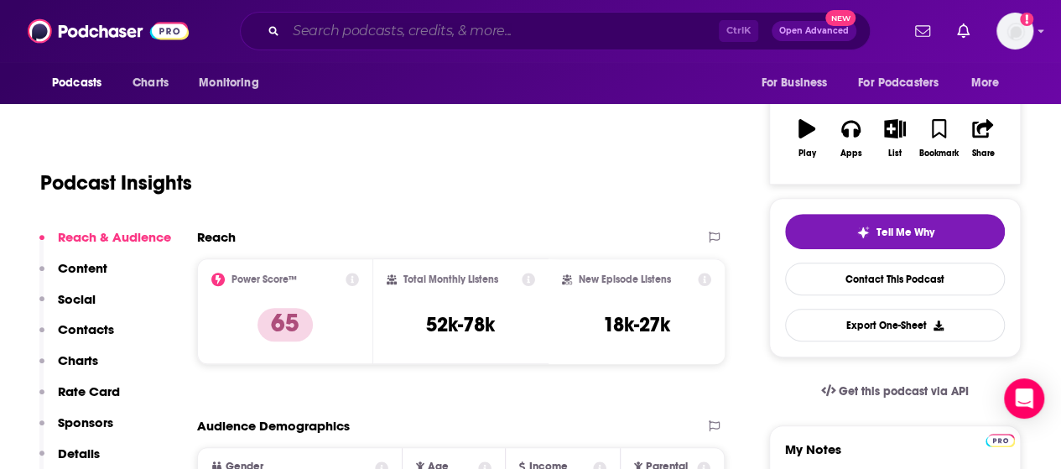
click at [460, 41] on input "Search podcasts, credits, & more..." at bounding box center [502, 31] width 433 height 27
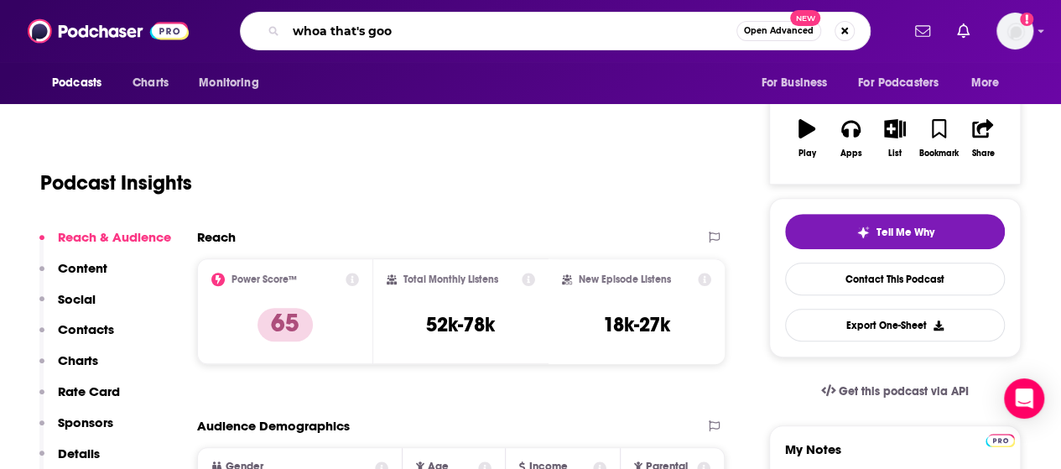
type input "whoa that's good"
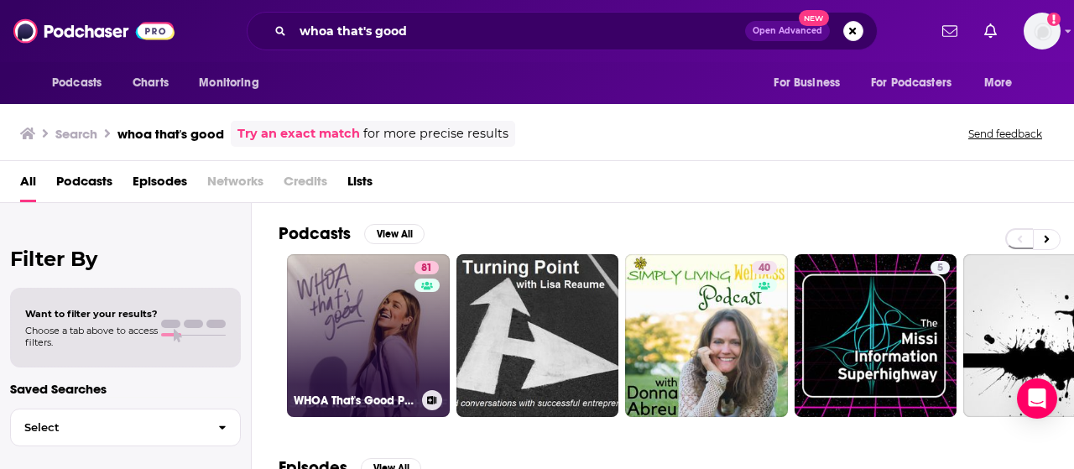
click at [346, 318] on link "81 WHOA That's Good Podcast" at bounding box center [368, 335] width 163 height 163
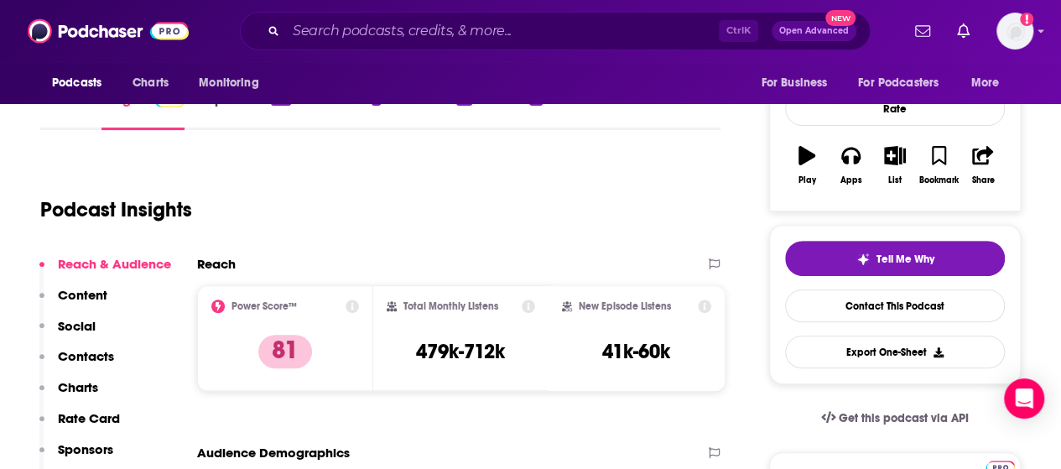
scroll to position [227, 0]
